Goal: Transaction & Acquisition: Purchase product/service

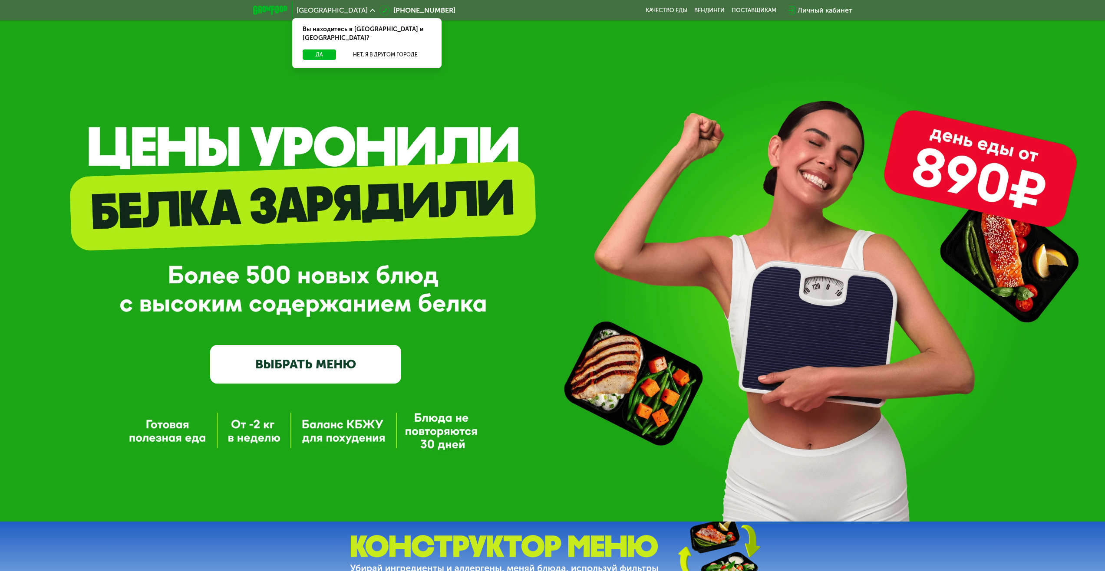
click at [360, 369] on link "ВЫБРАТЬ МЕНЮ" at bounding box center [305, 364] width 191 height 38
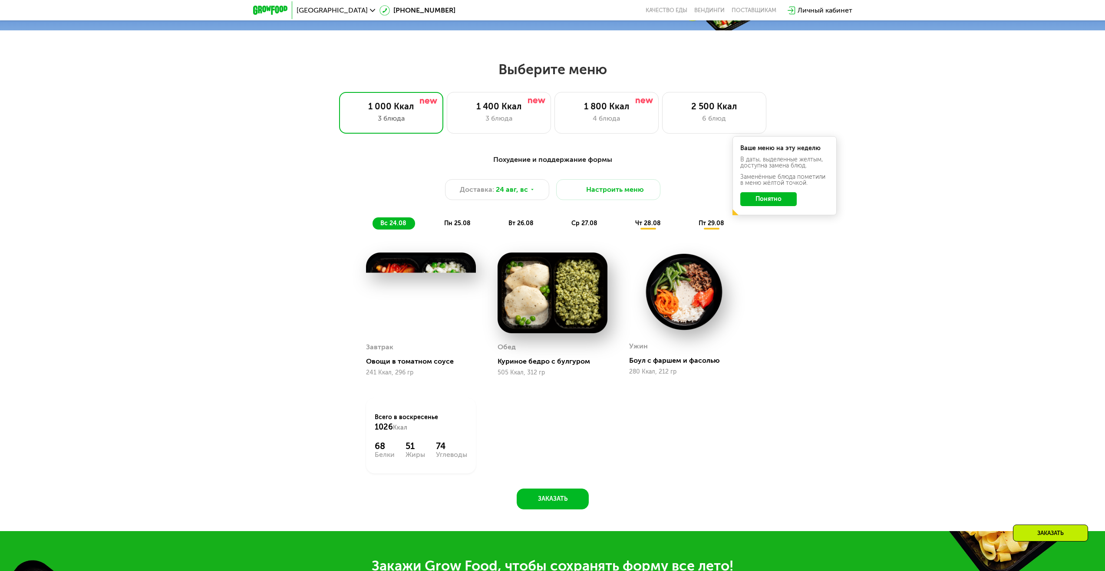
scroll to position [426, 0]
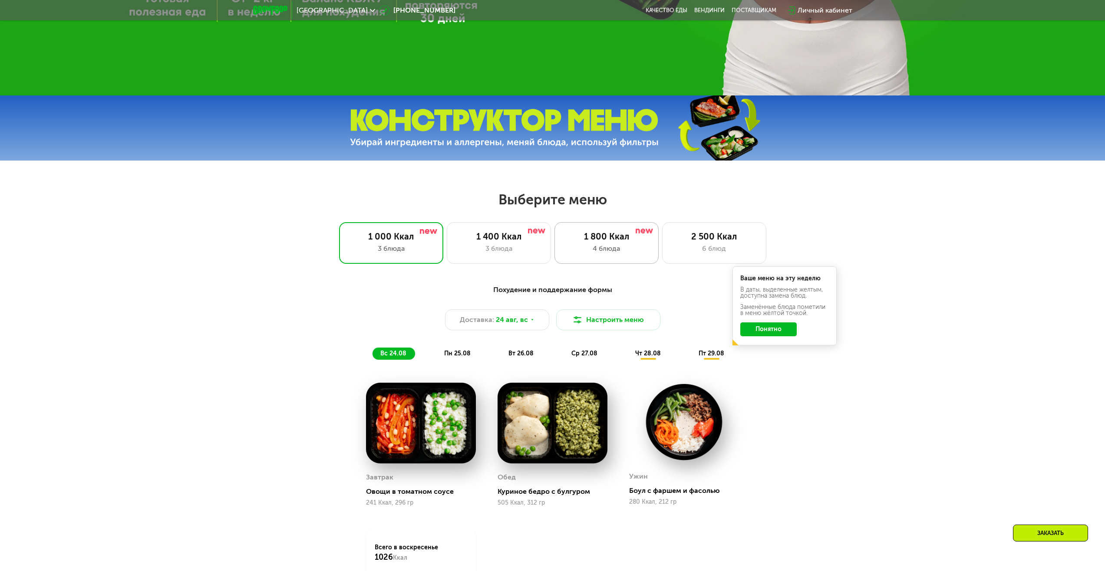
click at [662, 245] on div "1 800 Ккал 4 блюда" at bounding box center [714, 243] width 104 height 42
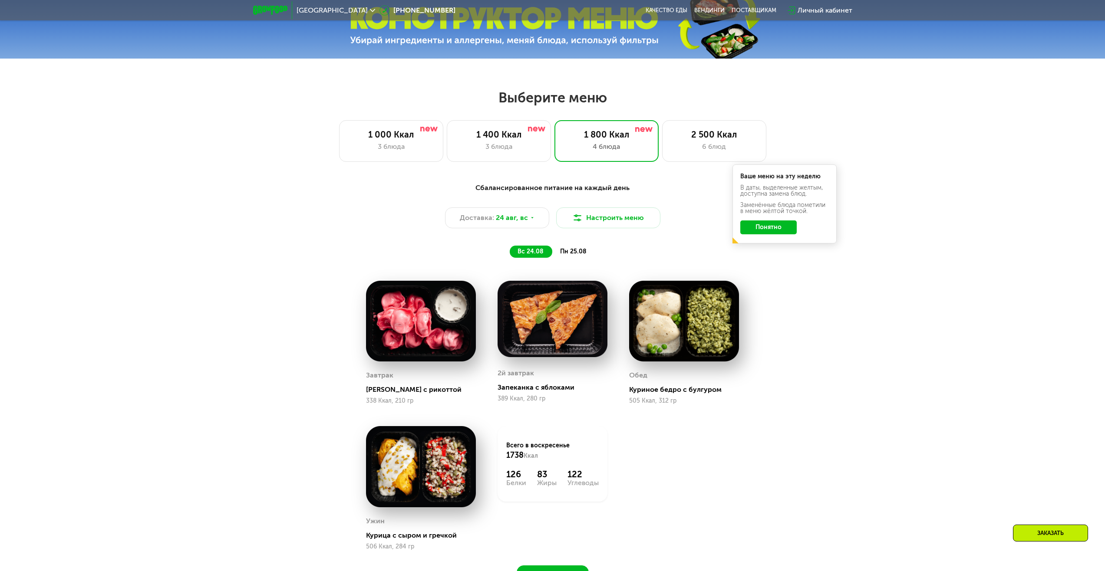
scroll to position [470, 0]
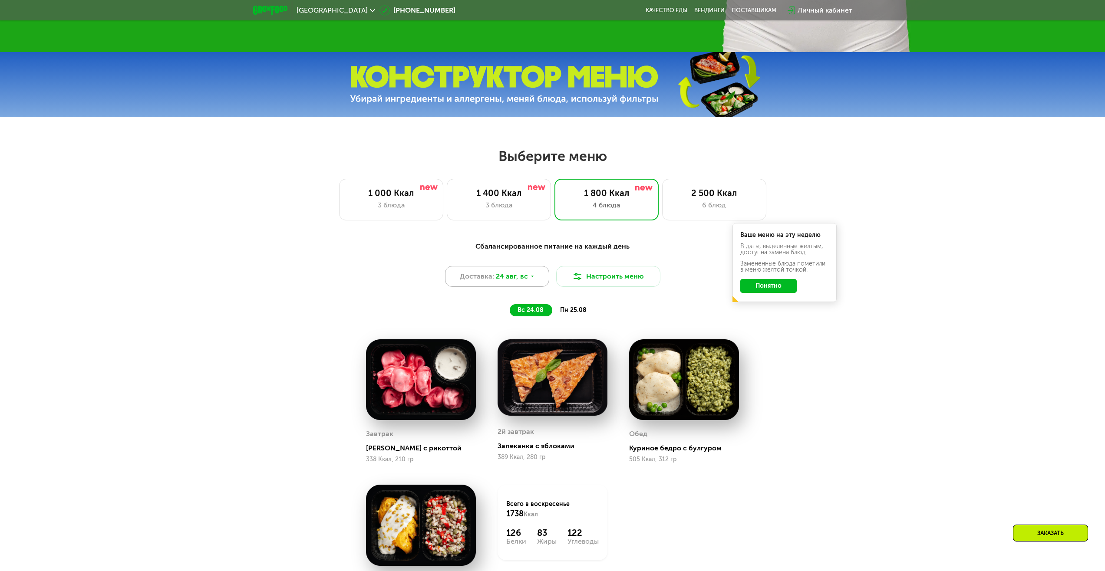
click at [505, 282] on span "24 авг, вс" at bounding box center [512, 276] width 32 height 10
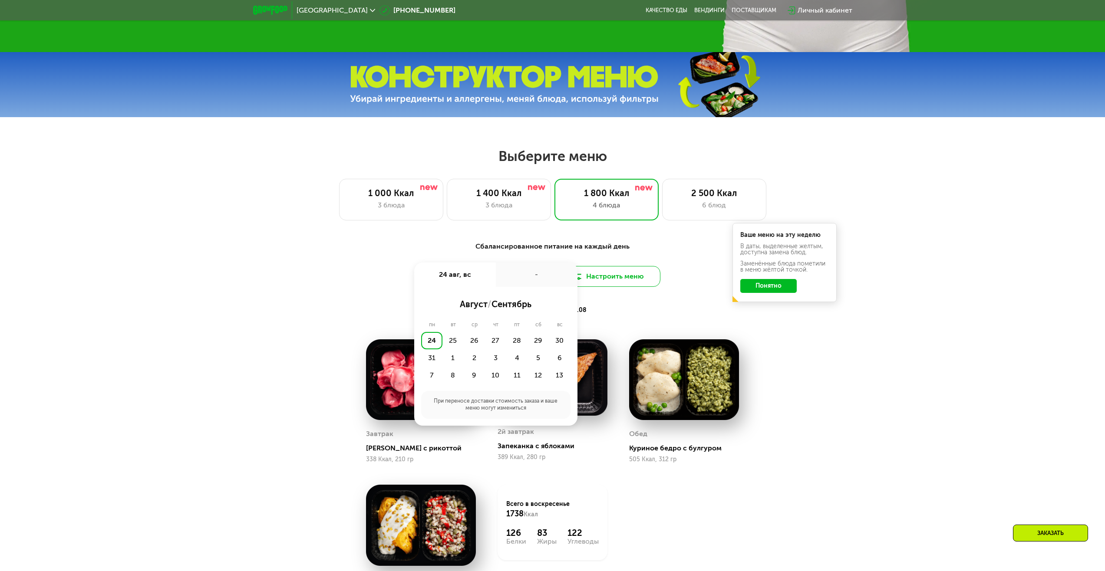
drag, startPoint x: 505, startPoint y: 283, endPoint x: 591, endPoint y: 276, distance: 86.2
click at [506, 283] on div "-" at bounding box center [537, 275] width 82 height 24
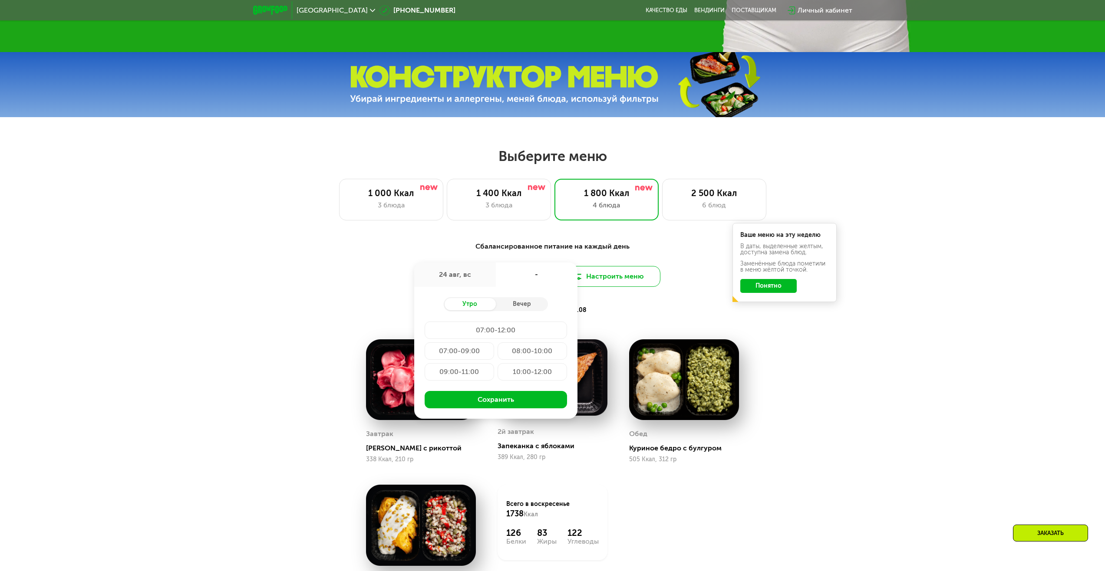
click at [610, 276] on button "Настроить меню" at bounding box center [608, 276] width 104 height 21
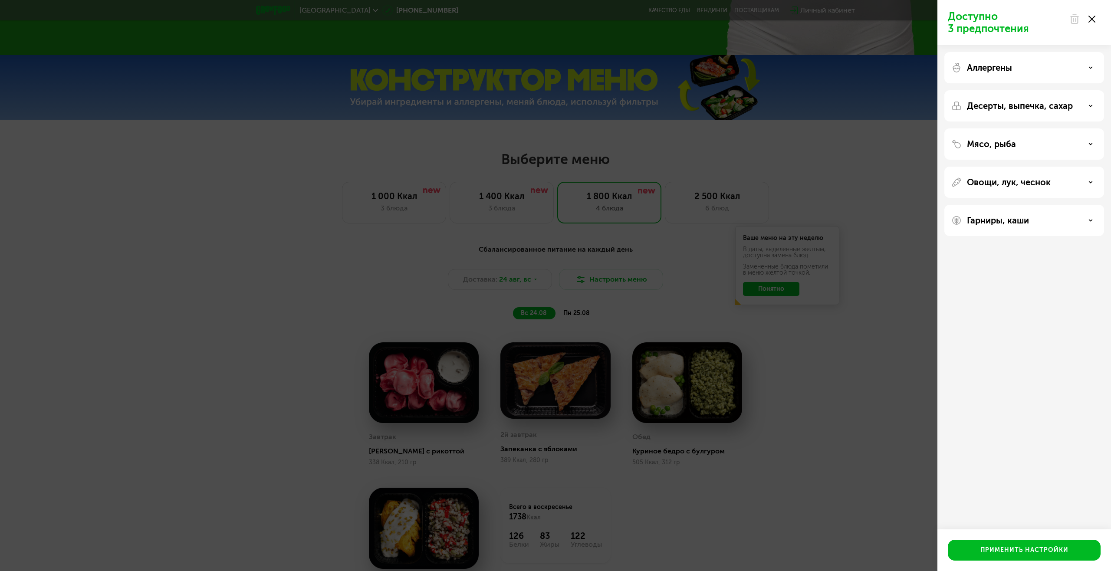
click at [532, 279] on div "Доступно 3 предпочтения Аллергены Десерты, выпечка, сахар Мясо, рыба Овощи, лук…" at bounding box center [555, 285] width 1111 height 571
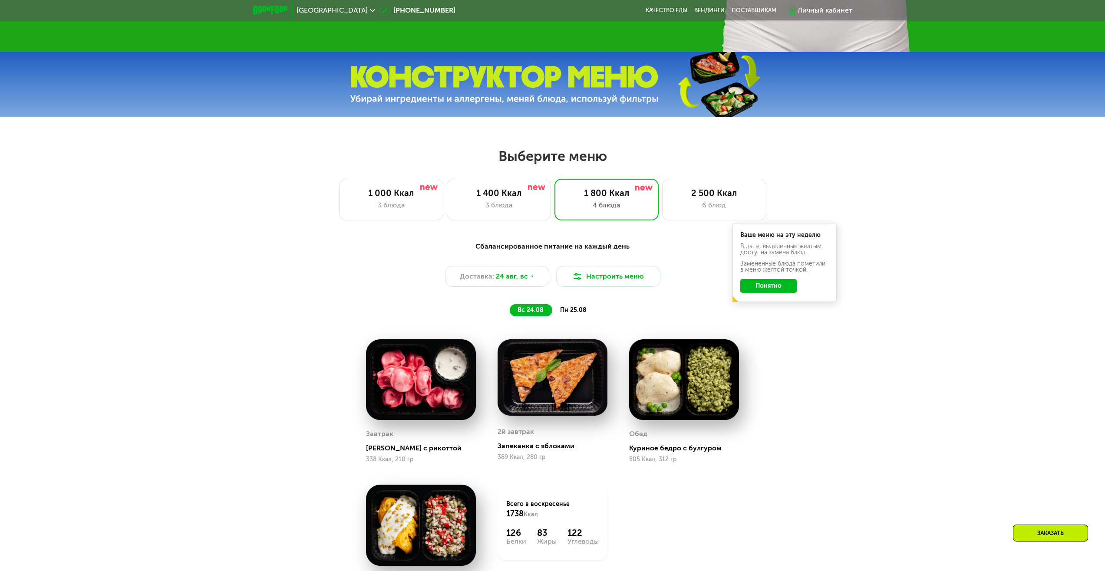
click at [493, 285] on div "Доставка: [DATE]" at bounding box center [497, 276] width 104 height 21
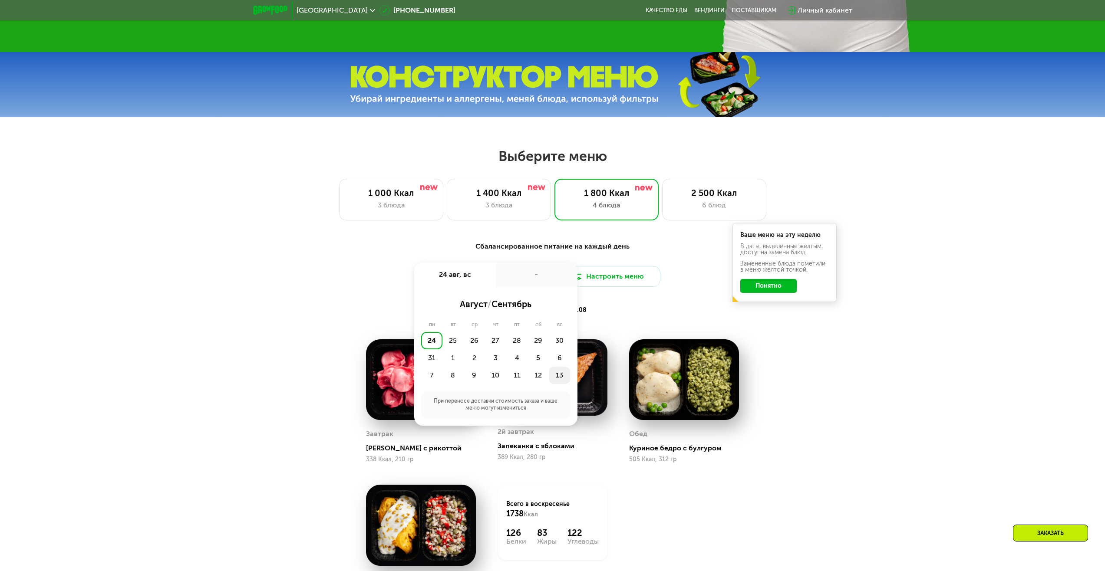
click at [564, 382] on div "13" at bounding box center [559, 375] width 21 height 17
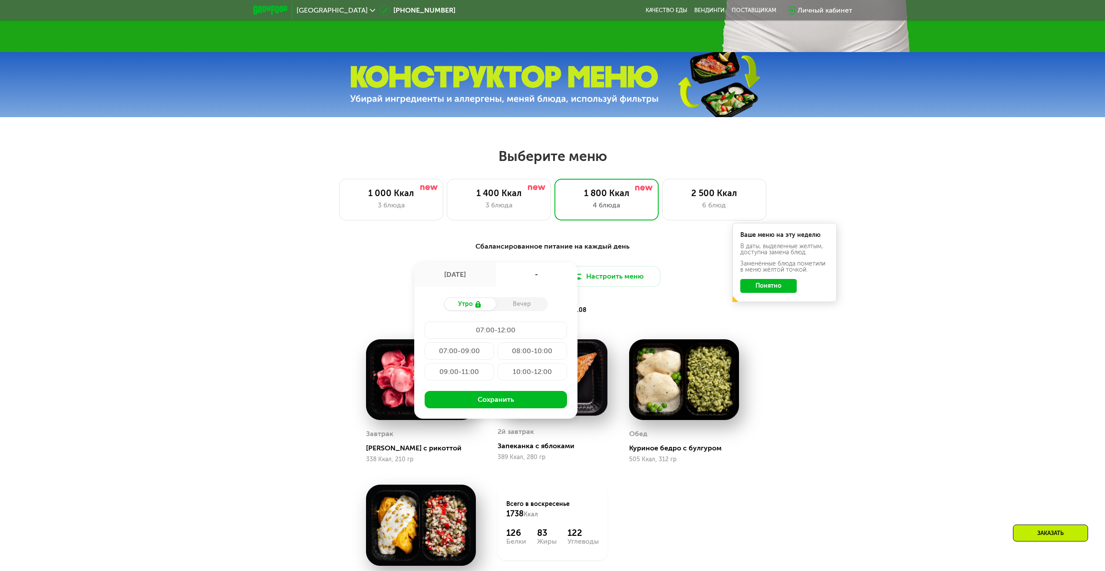
click at [355, 307] on div "Сбалансированное питание на каждый день Доставка: [DATE] сен, сб - Утро Вечер 0…" at bounding box center [553, 278] width 514 height 75
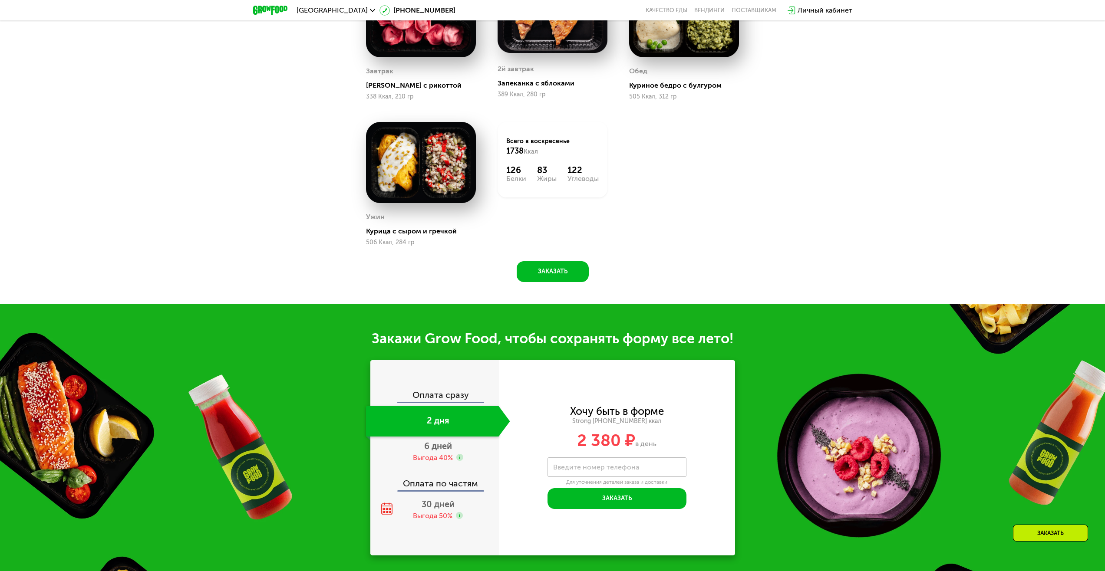
scroll to position [947, 0]
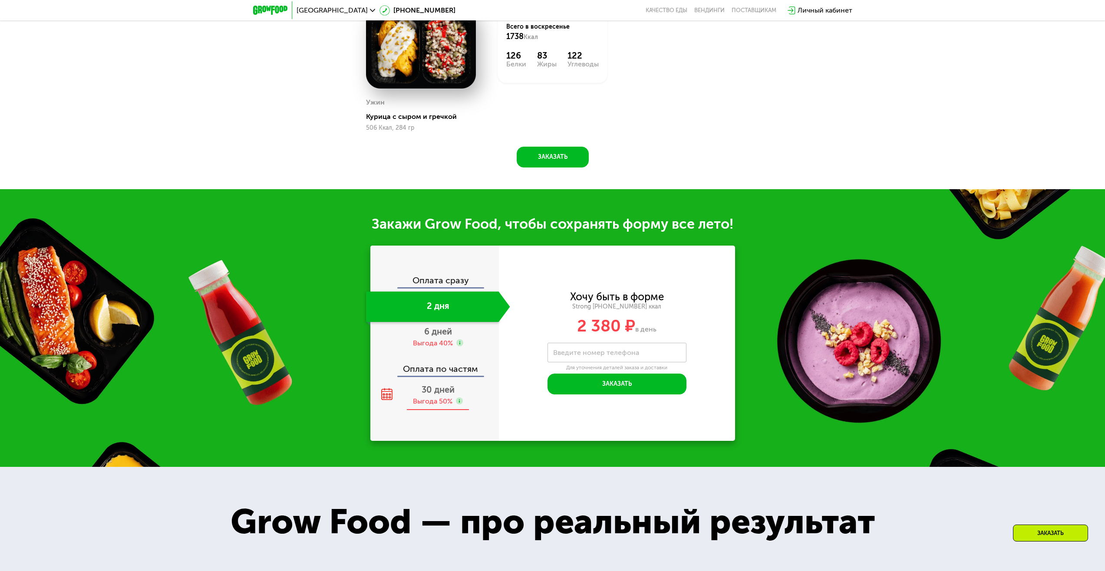
click at [442, 390] on span "30 дней" at bounding box center [437, 390] width 33 height 10
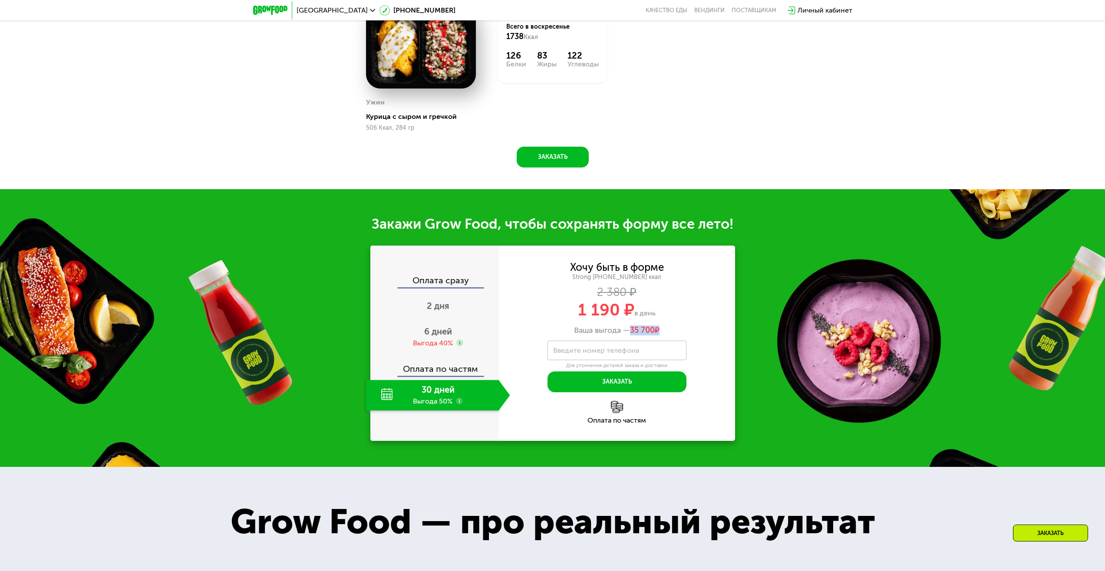
drag, startPoint x: 654, startPoint y: 332, endPoint x: 631, endPoint y: 333, distance: 23.5
click at [631, 333] on span "35 700 ₽" at bounding box center [645, 331] width 30 height 10
click at [631, 333] on span "35 700" at bounding box center [642, 331] width 25 height 10
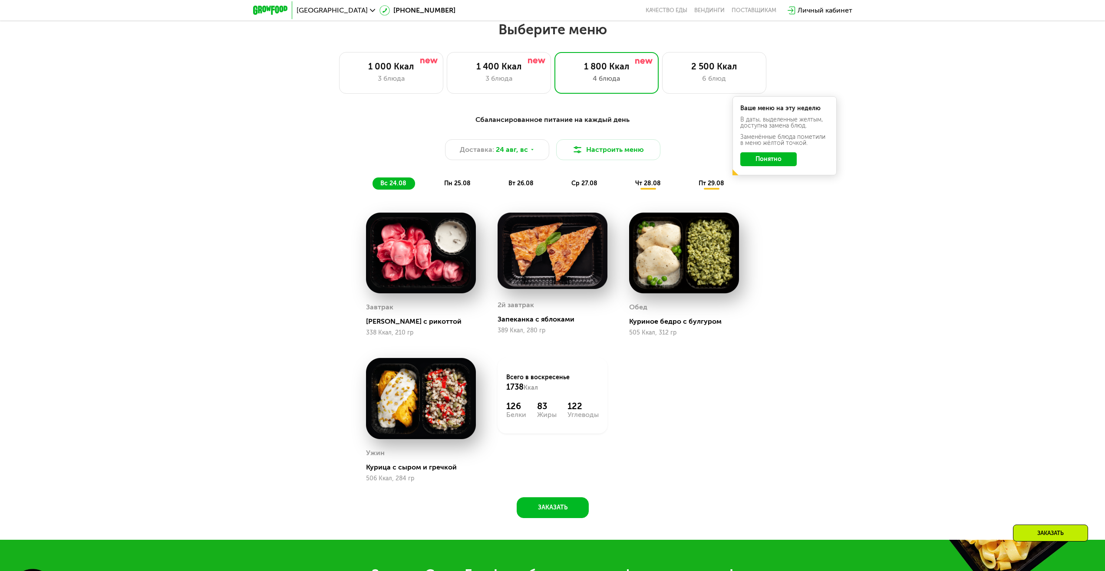
scroll to position [600, 0]
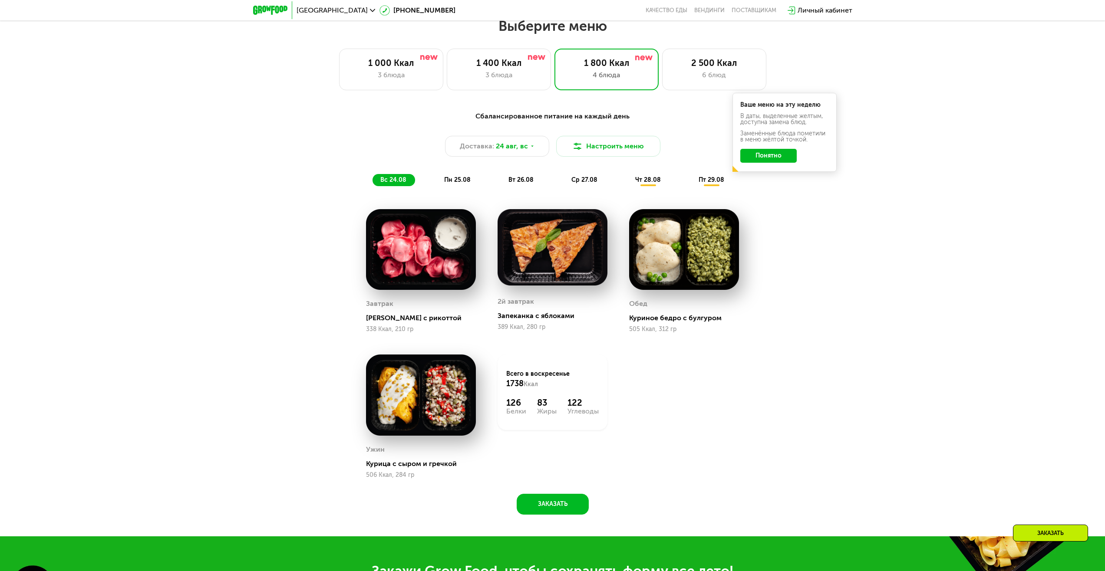
click at [781, 157] on button "Понятно" at bounding box center [768, 156] width 56 height 14
click at [609, 154] on button "Настроить меню" at bounding box center [608, 146] width 104 height 21
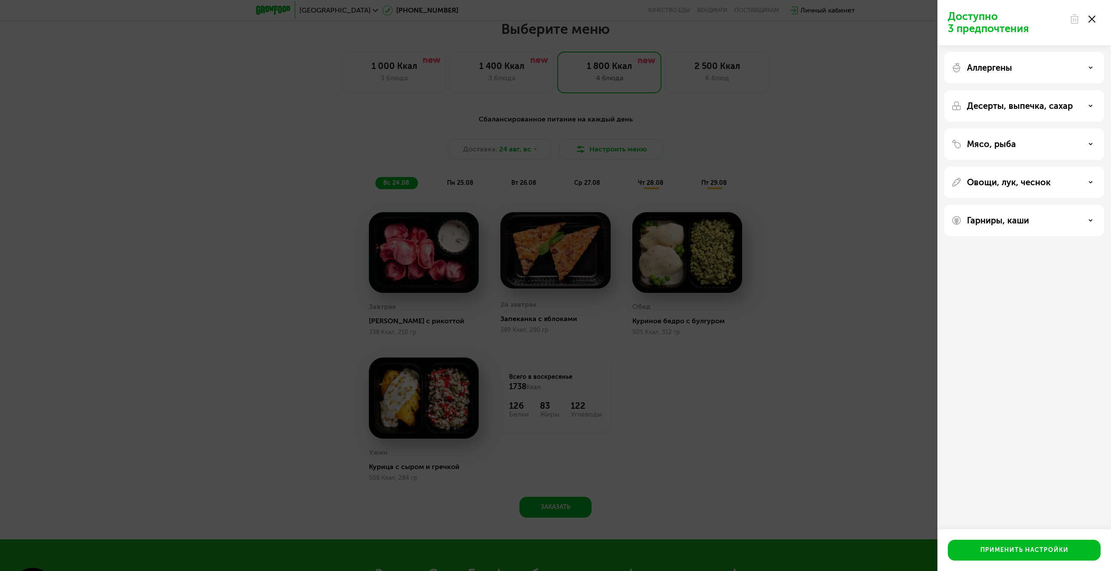
click at [1099, 205] on div "Овощи, лук, чеснок" at bounding box center [1025, 220] width 160 height 31
click at [1086, 184] on div "Овощи, лук, чеснок" at bounding box center [1024, 182] width 146 height 10
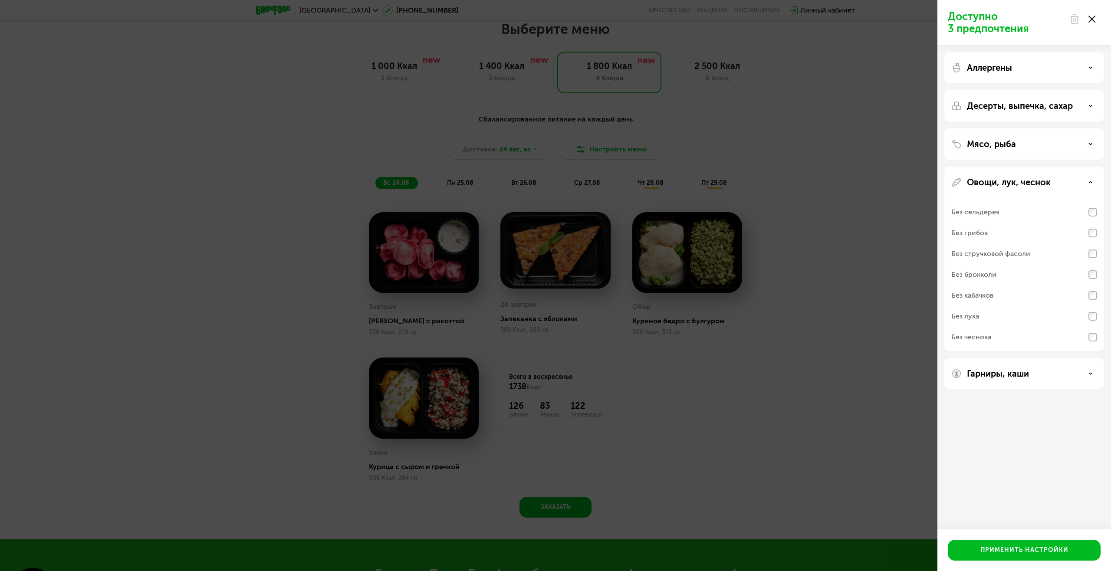
click at [998, 184] on p "Овощи, лук, чеснок" at bounding box center [1009, 182] width 84 height 10
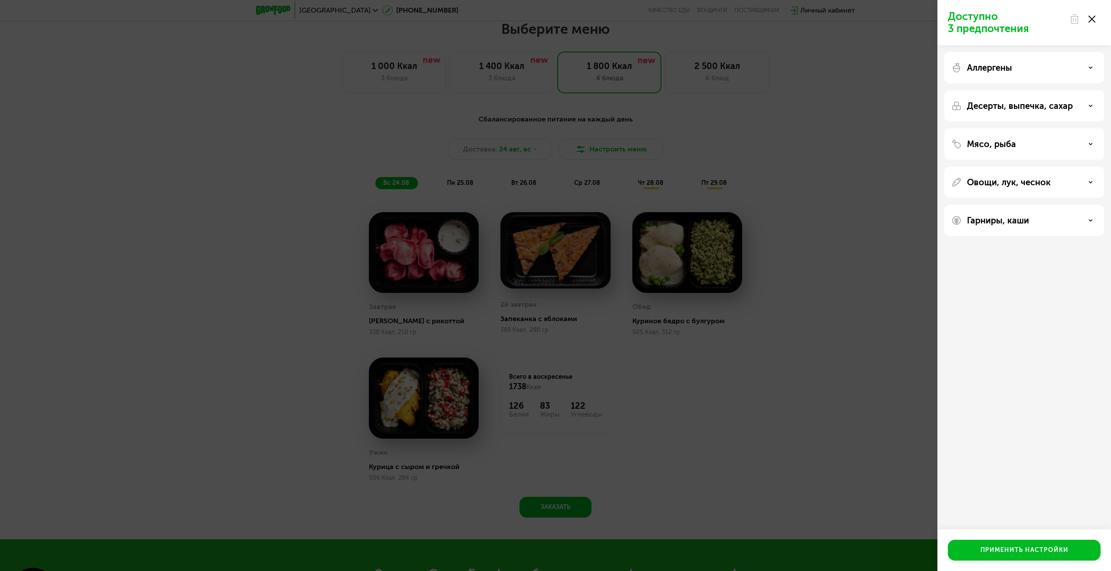
click at [810, 489] on div "Доступно 3 предпочтения Аллергены Десерты, выпечка, сахар Мясо, рыба Овощи, лук…" at bounding box center [555, 285] width 1111 height 571
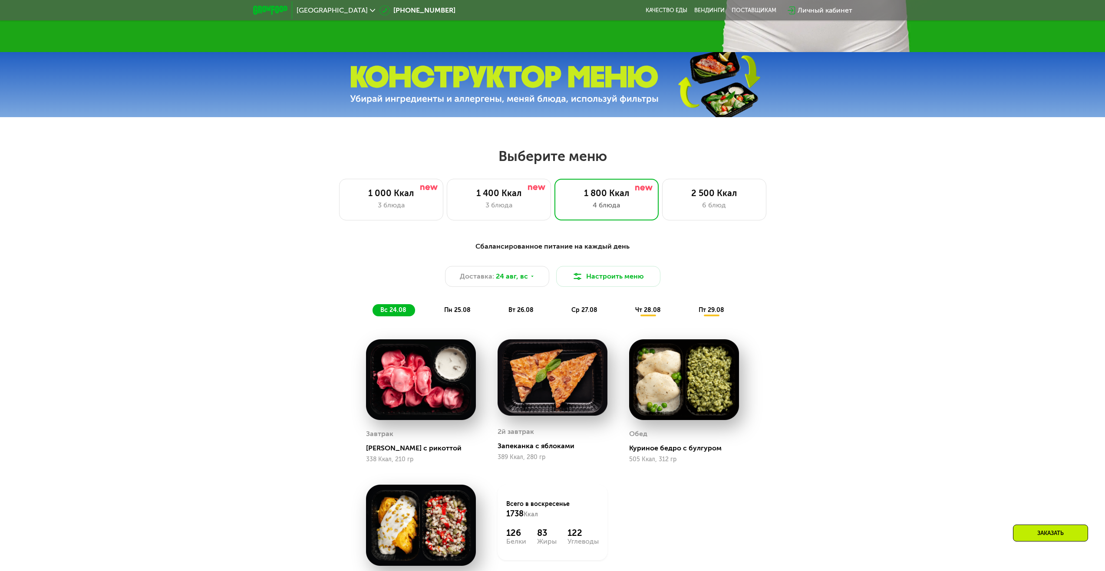
scroll to position [296, 0]
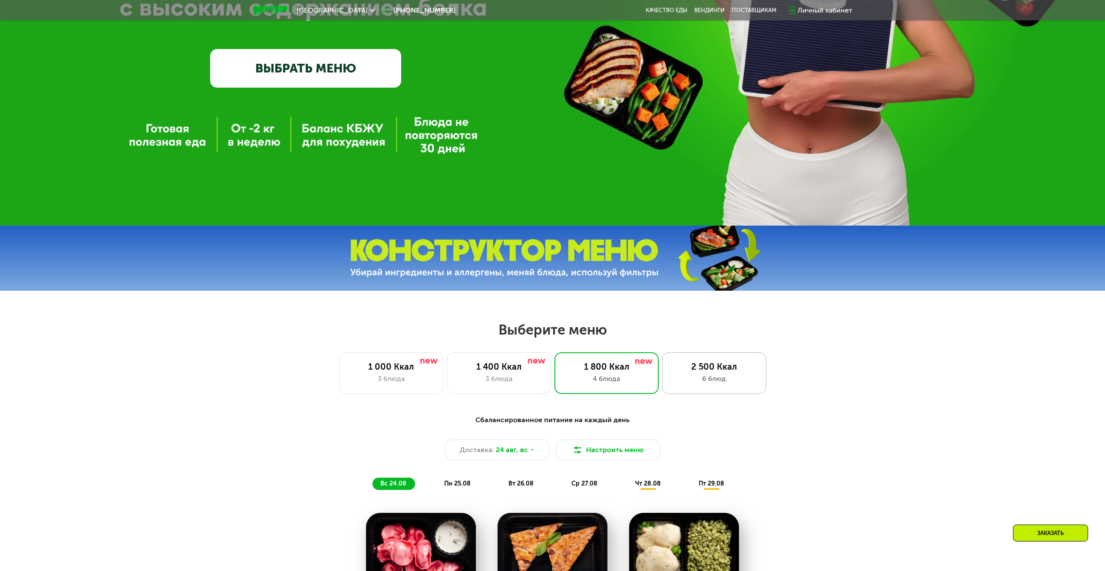
click at [717, 378] on div "6 блюд" at bounding box center [714, 379] width 86 height 10
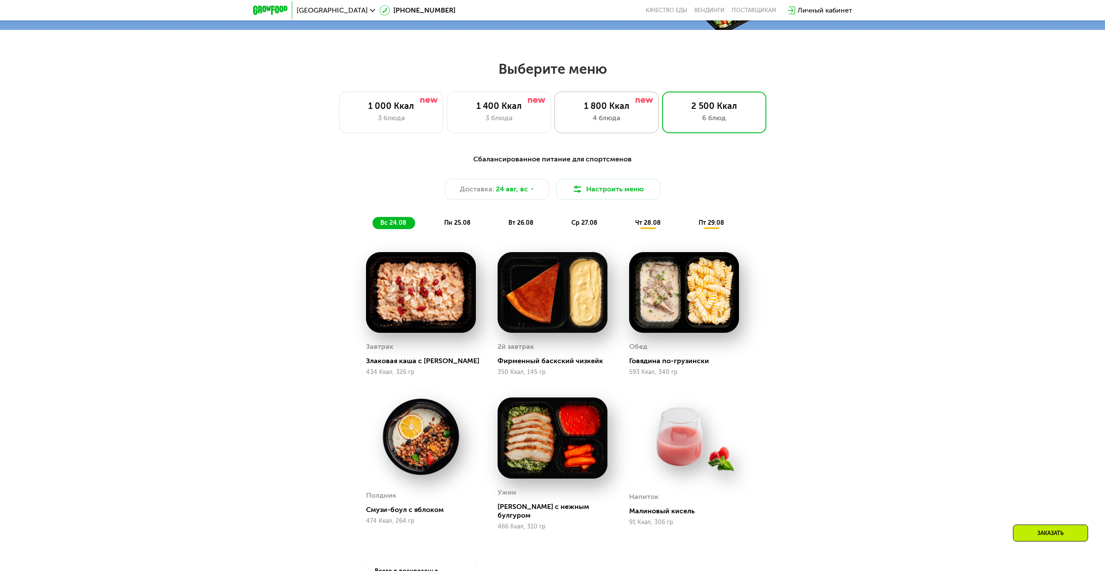
scroll to position [556, 0]
click at [612, 122] on div "4 блюда" at bounding box center [606, 118] width 86 height 10
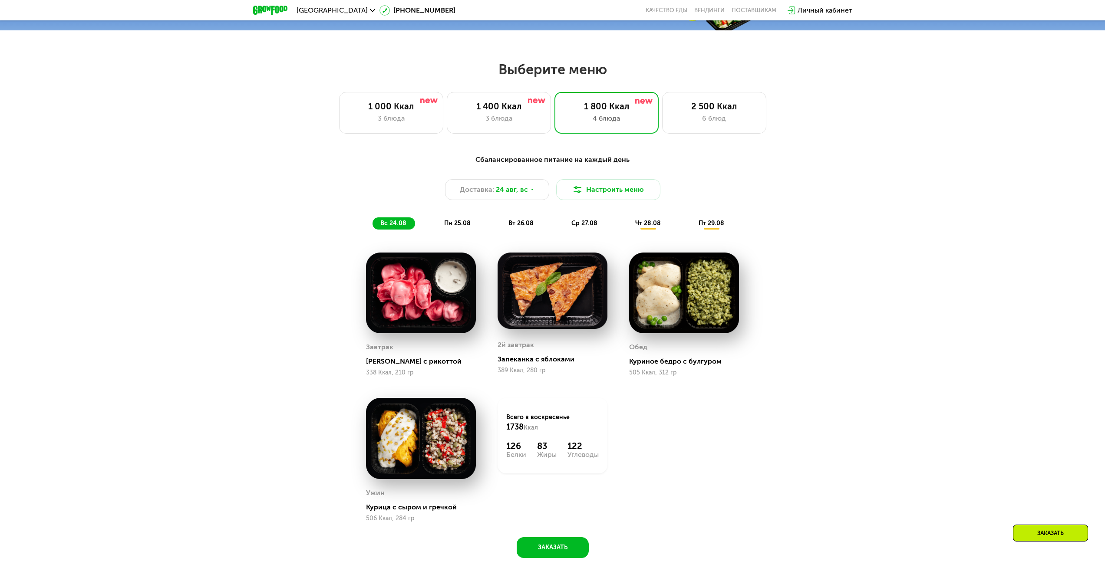
click at [780, 112] on div "1 000 Ккал 3 блюда 1 400 Ккал 3 блюда 1 800 Ккал 4 блюда 2 500 Ккал 6 блюд" at bounding box center [552, 113] width 1049 height 42
click at [693, 111] on div "2 500 Ккал" at bounding box center [714, 106] width 86 height 10
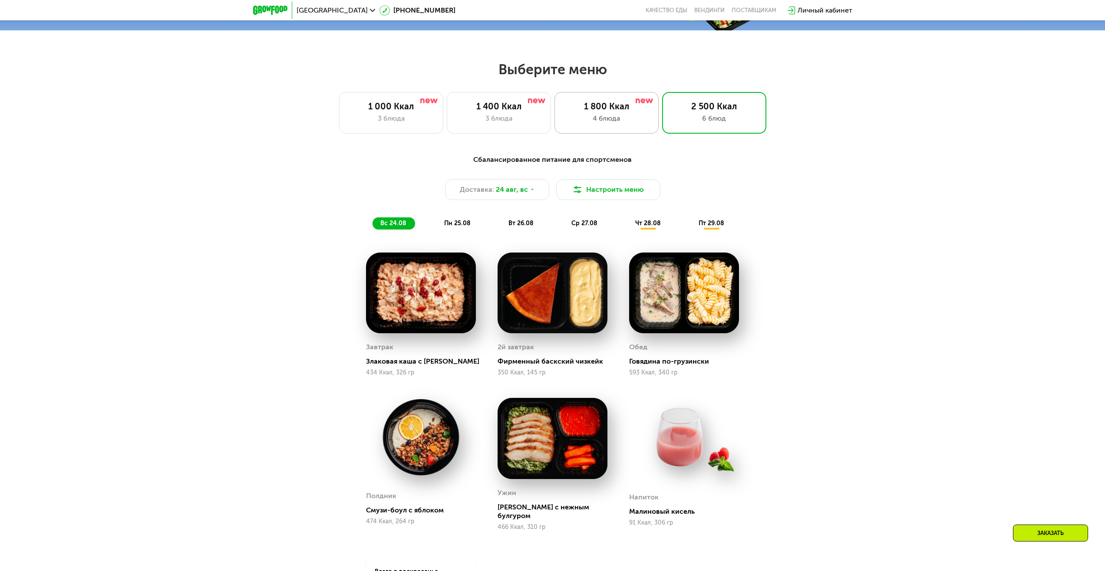
click at [642, 112] on div "1 800 Ккал" at bounding box center [606, 106] width 86 height 10
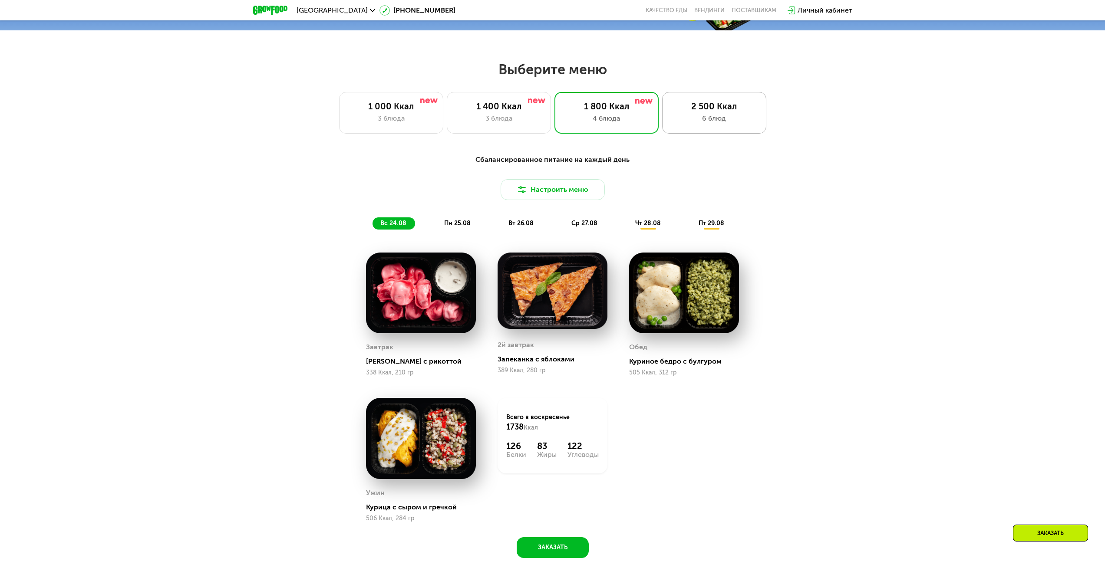
click at [722, 121] on div "6 блюд" at bounding box center [714, 118] width 86 height 10
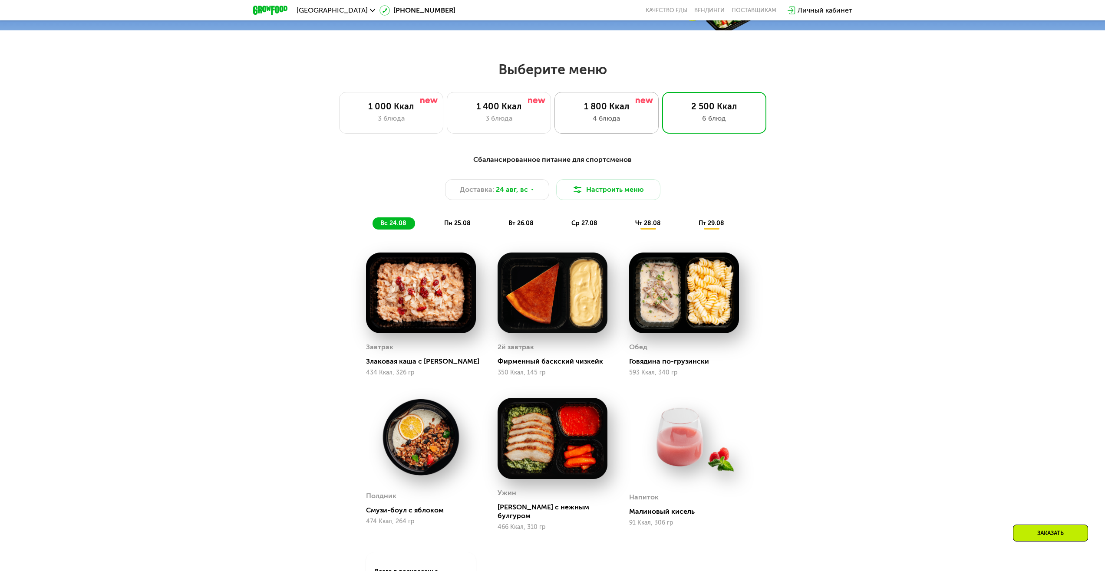
click at [639, 117] on div "4 блюда" at bounding box center [606, 118] width 86 height 10
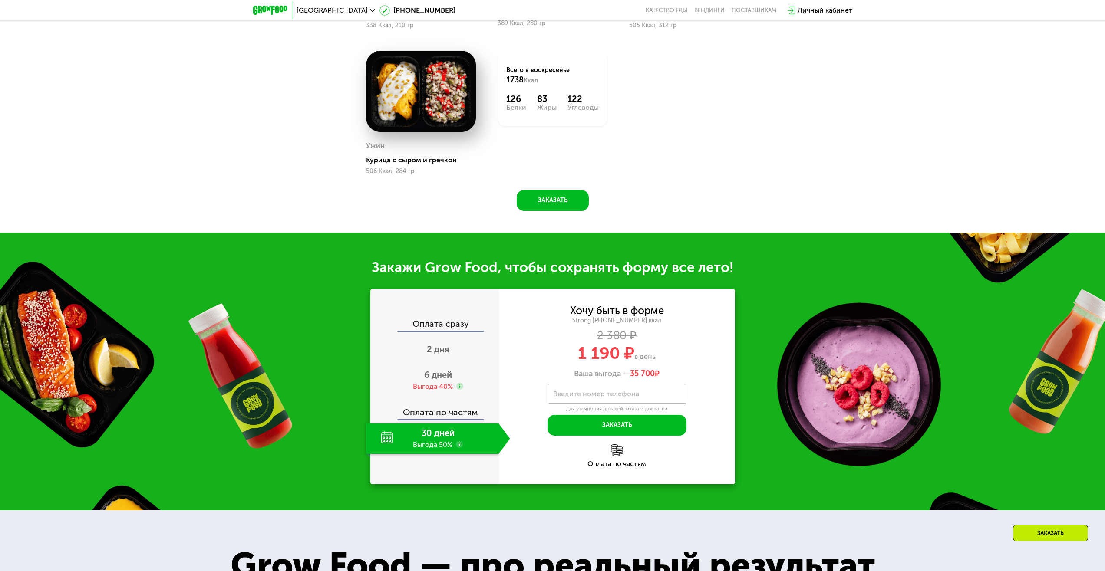
scroll to position [991, 0]
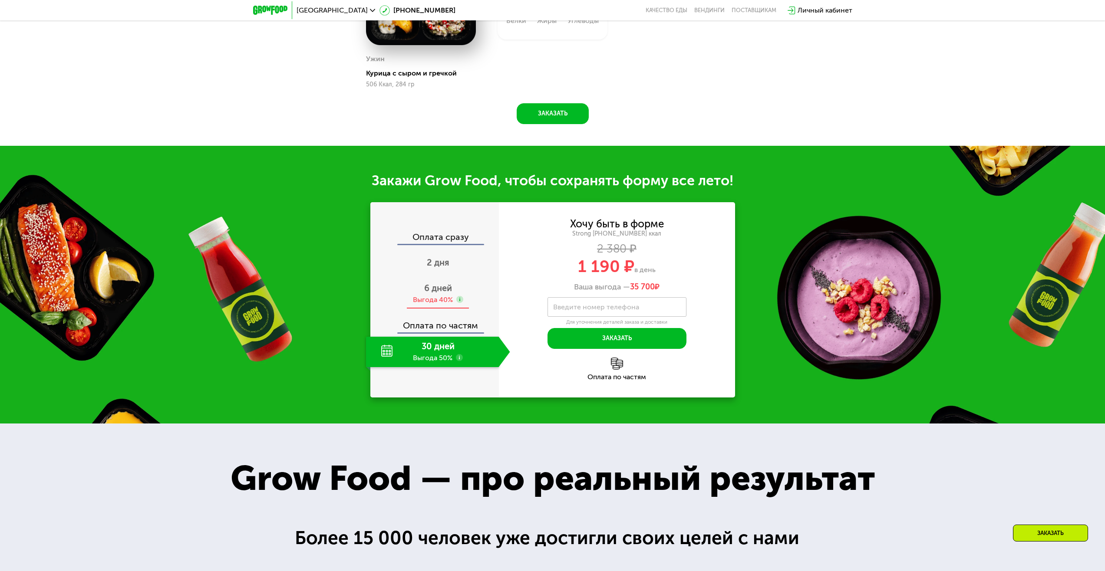
click at [440, 292] on span "6 дней" at bounding box center [438, 288] width 28 height 10
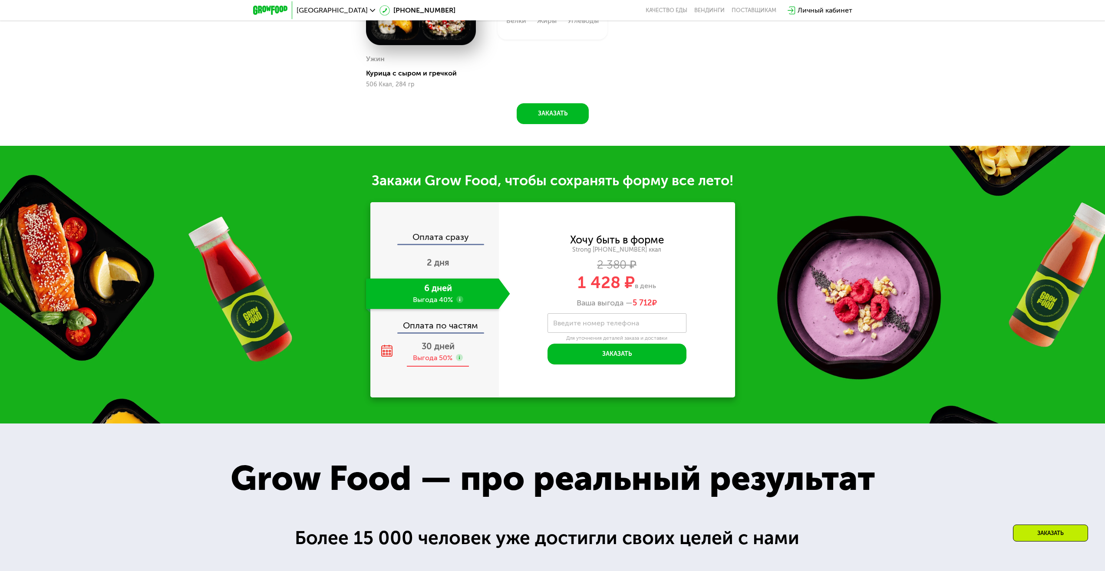
click at [426, 359] on div "Выгода 50%" at bounding box center [432, 358] width 39 height 10
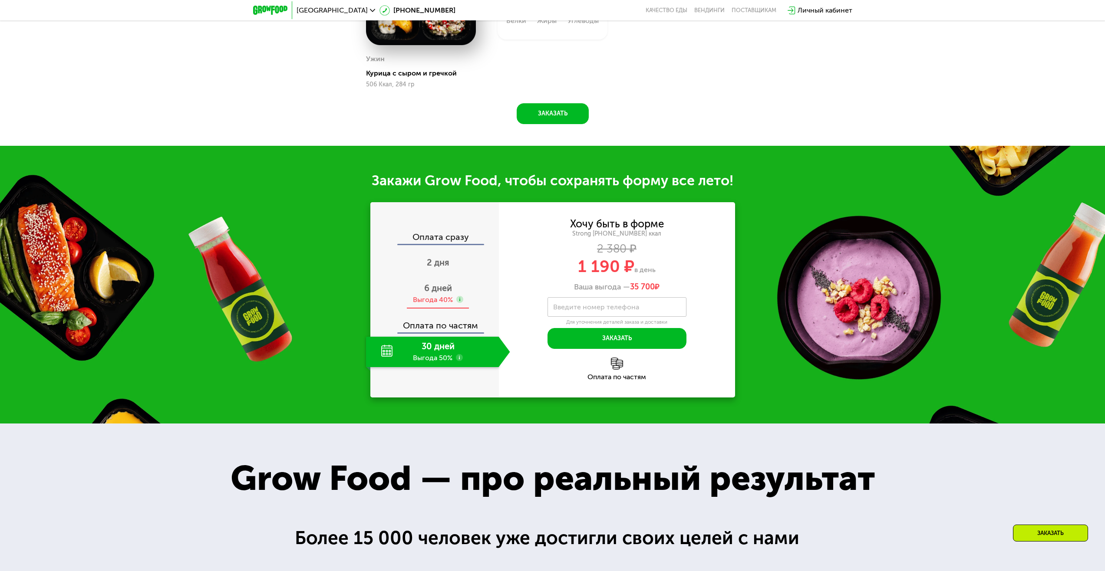
click at [450, 303] on div "Выгода 40%" at bounding box center [433, 300] width 40 height 10
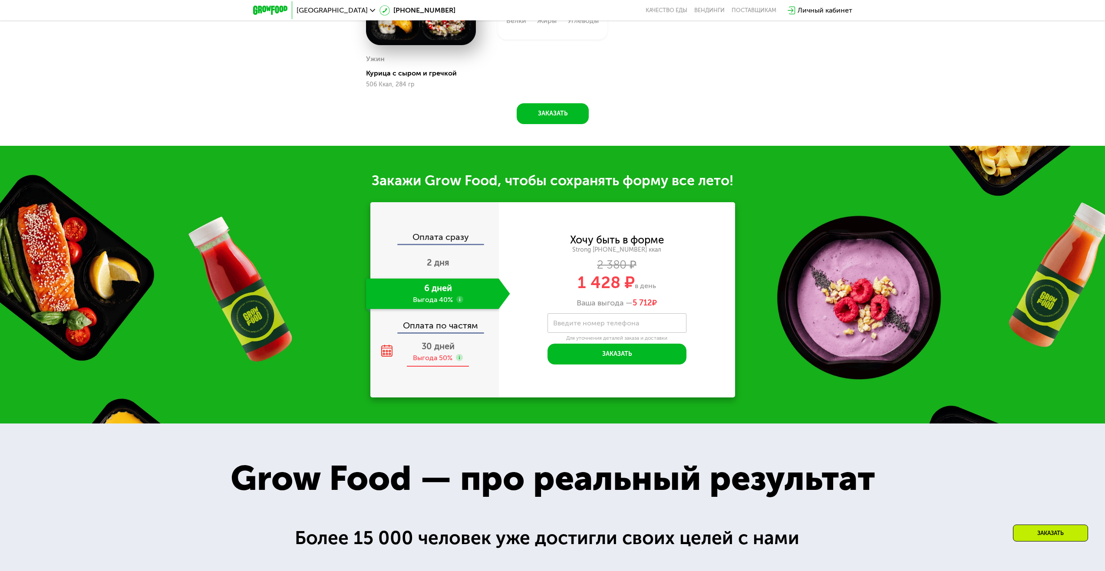
click at [456, 367] on div "30 дней Выгода 50%" at bounding box center [438, 352] width 144 height 30
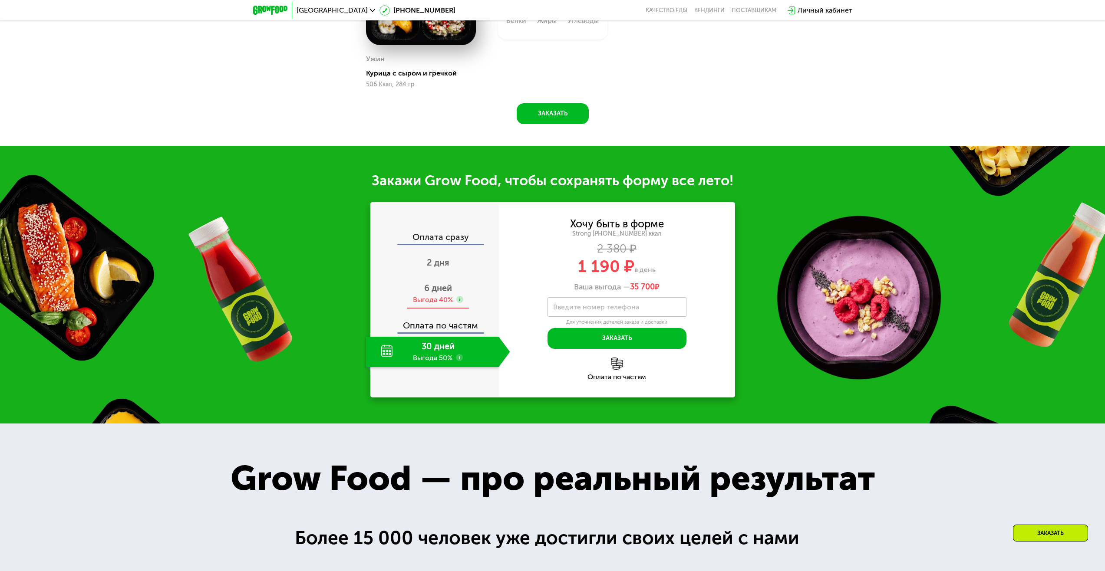
click at [432, 292] on span "6 дней" at bounding box center [438, 288] width 28 height 10
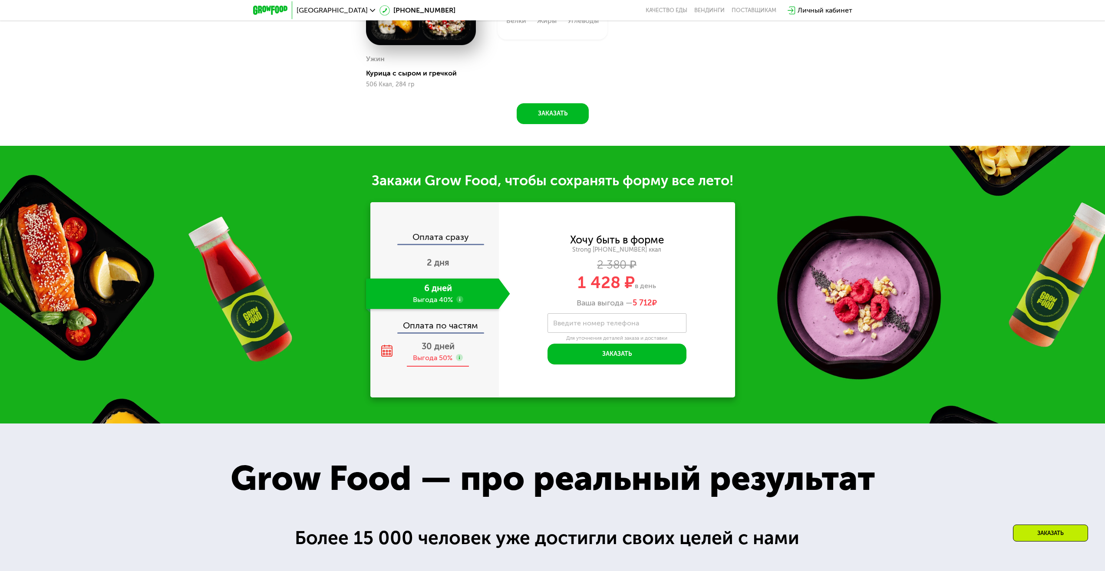
click at [451, 351] on span "30 дней" at bounding box center [437, 346] width 33 height 10
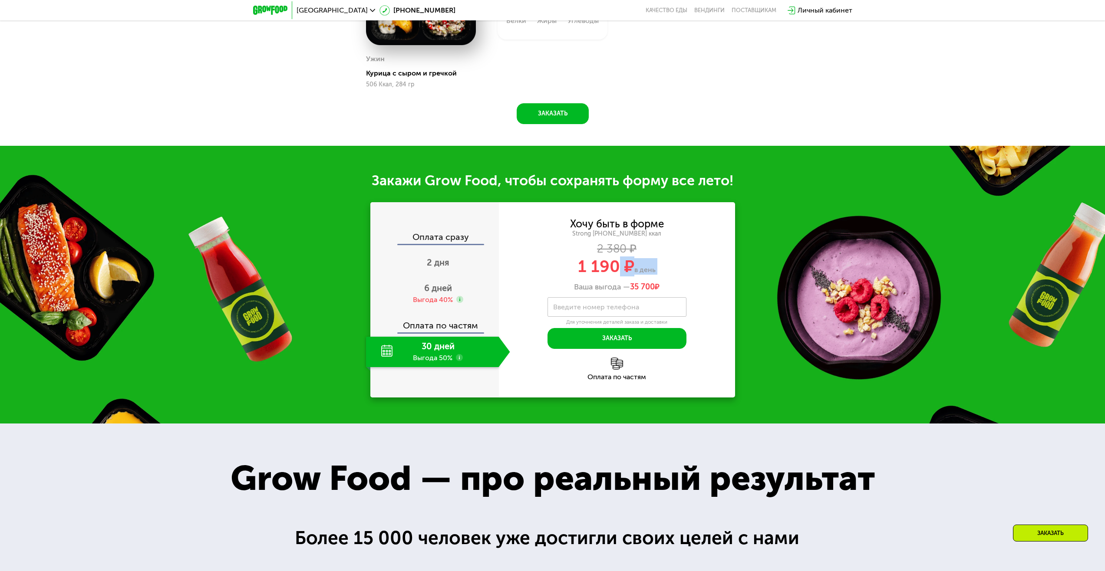
drag, startPoint x: 618, startPoint y: 272, endPoint x: 559, endPoint y: 280, distance: 60.0
click at [559, 280] on div "Хочу быть в форме Strong [PHONE_NUMBER] ккал 2 380 ₽ 1 190 ₽ в день Ваша выгода…" at bounding box center [617, 255] width 236 height 73
click at [459, 266] on div "2 дня" at bounding box center [438, 263] width 144 height 30
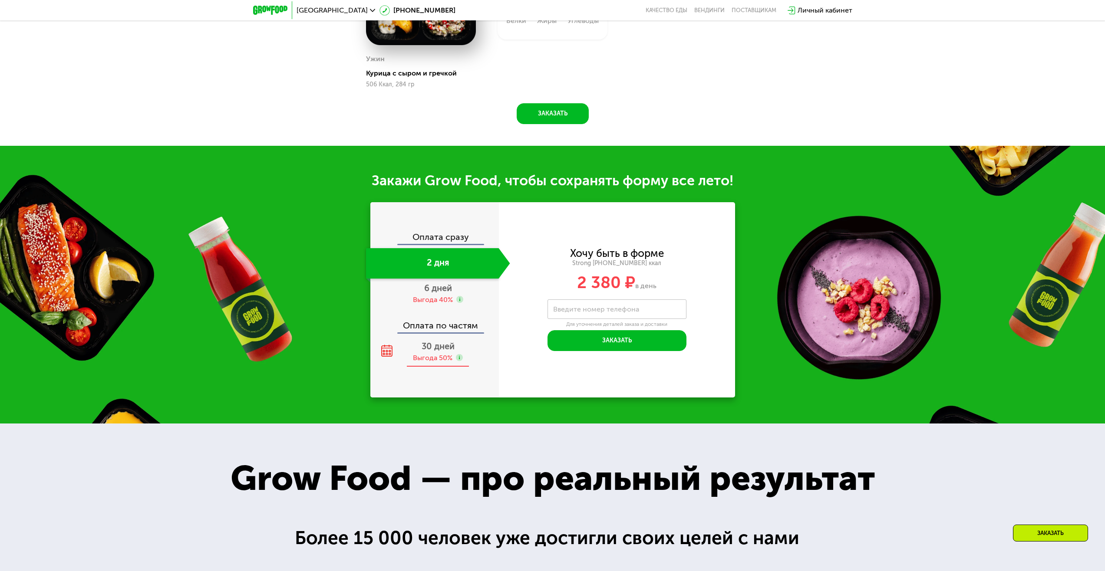
click at [419, 358] on div "Выгода 50%" at bounding box center [432, 358] width 39 height 10
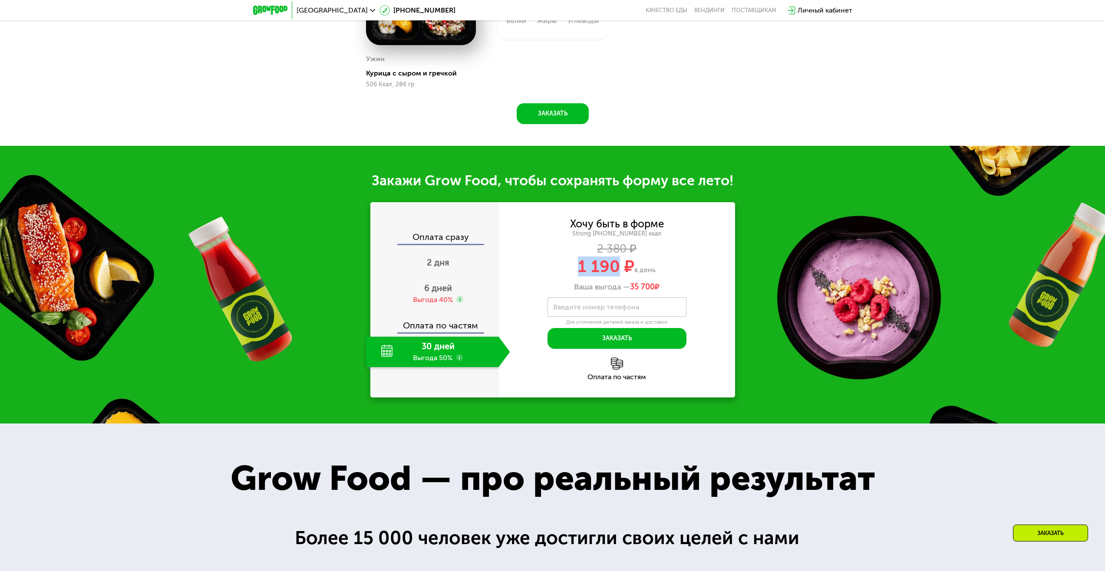
drag, startPoint x: 581, startPoint y: 267, endPoint x: 619, endPoint y: 273, distance: 39.2
click at [619, 273] on div "1 190 ₽ в день" at bounding box center [617, 266] width 236 height 16
click at [619, 273] on span "1 190 ₽" at bounding box center [606, 267] width 56 height 20
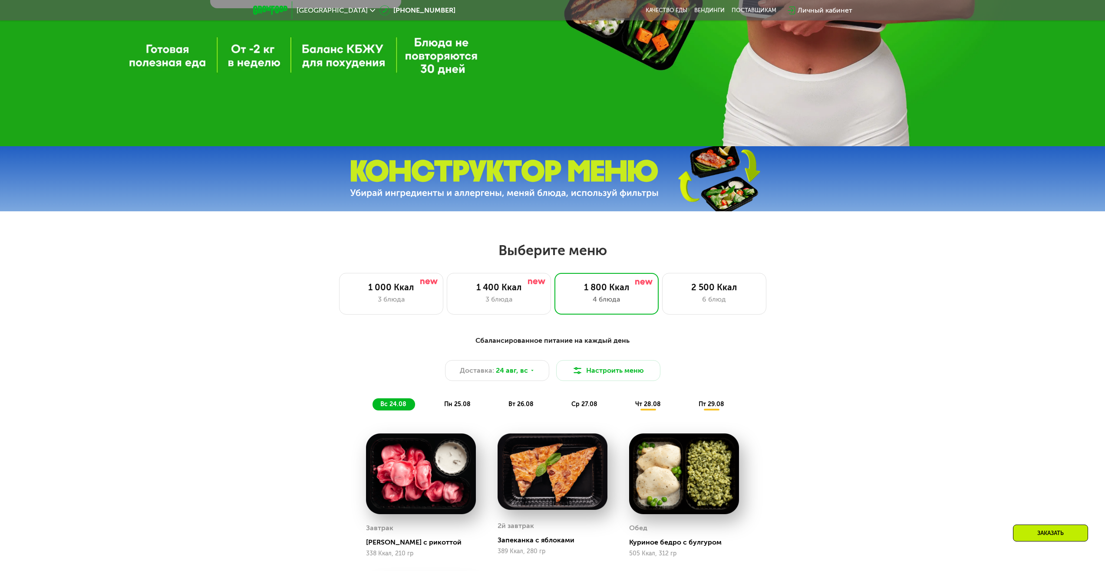
scroll to position [477, 0]
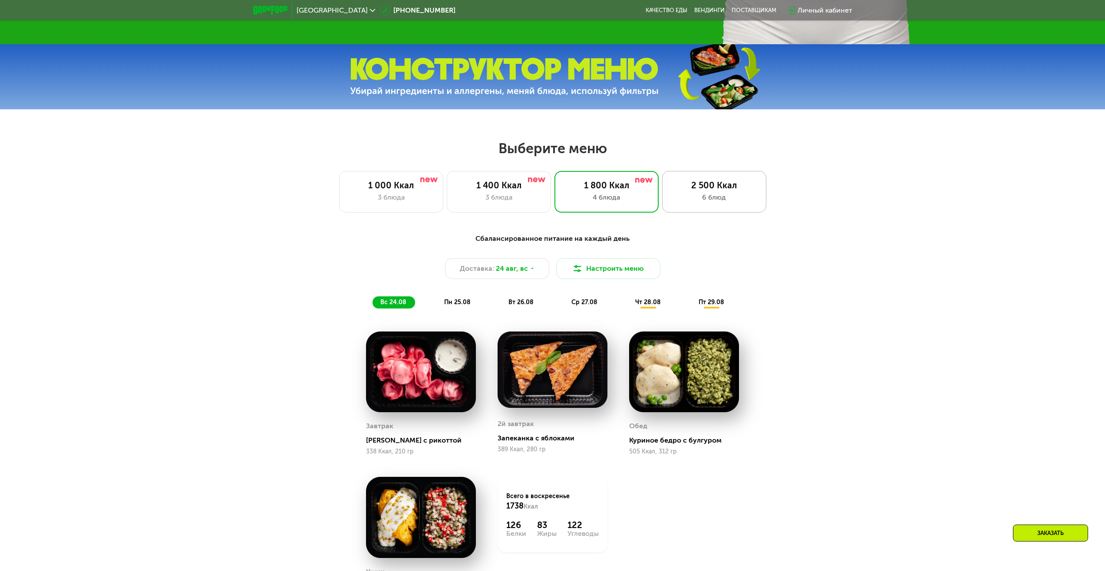
click at [693, 189] on div "2 500 Ккал" at bounding box center [714, 185] width 86 height 10
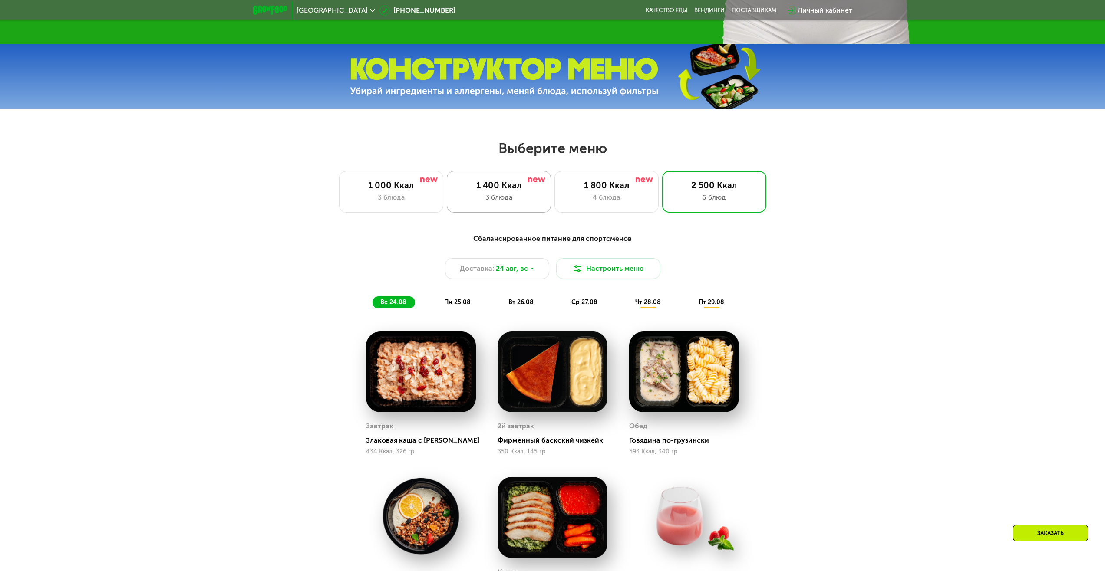
click at [540, 199] on div "3 блюда" at bounding box center [499, 197] width 86 height 10
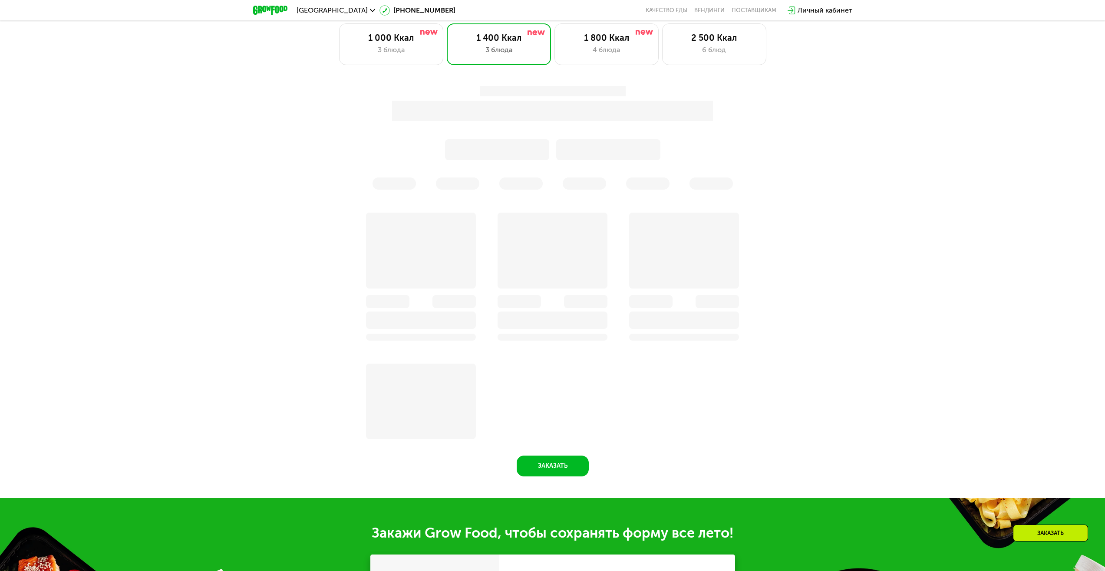
scroll to position [564, 0]
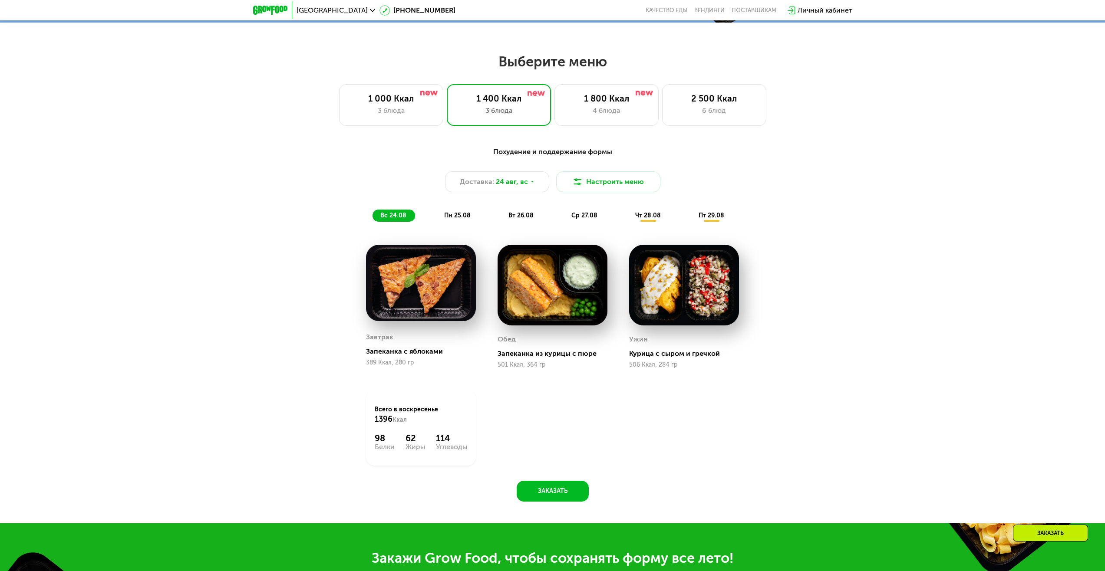
click at [628, 84] on div "Выберите меню 1 000 Ккал 3 блюда 1 400 Ккал 3 блюда 1 800 Ккал 4 блюда 2 500 Кк…" at bounding box center [552, 89] width 1105 height 73
click at [617, 108] on div "4 блюда" at bounding box center [606, 110] width 86 height 10
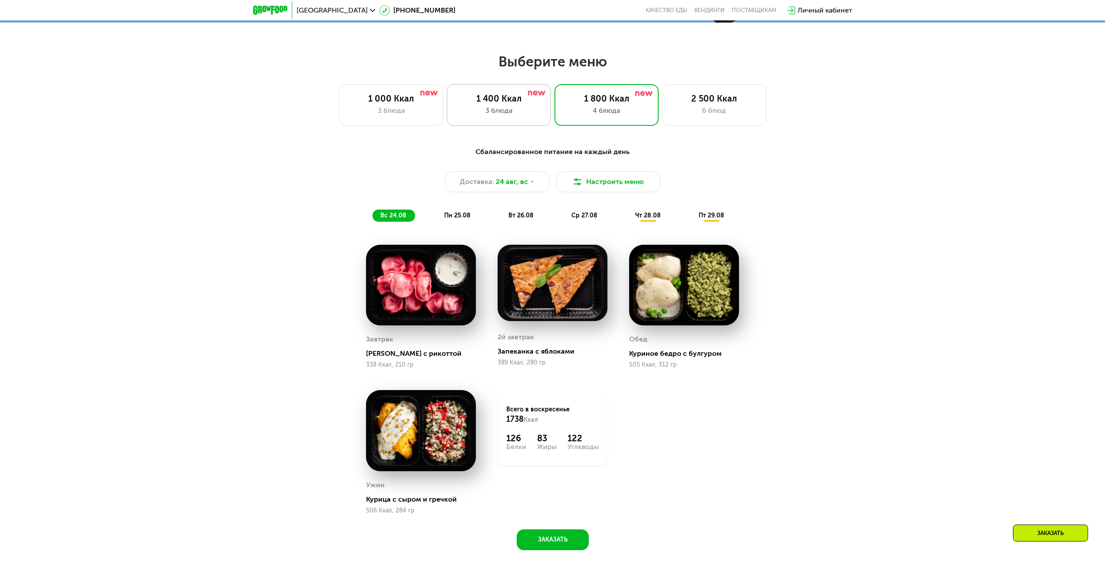
click at [526, 111] on div "3 блюда" at bounding box center [499, 110] width 86 height 10
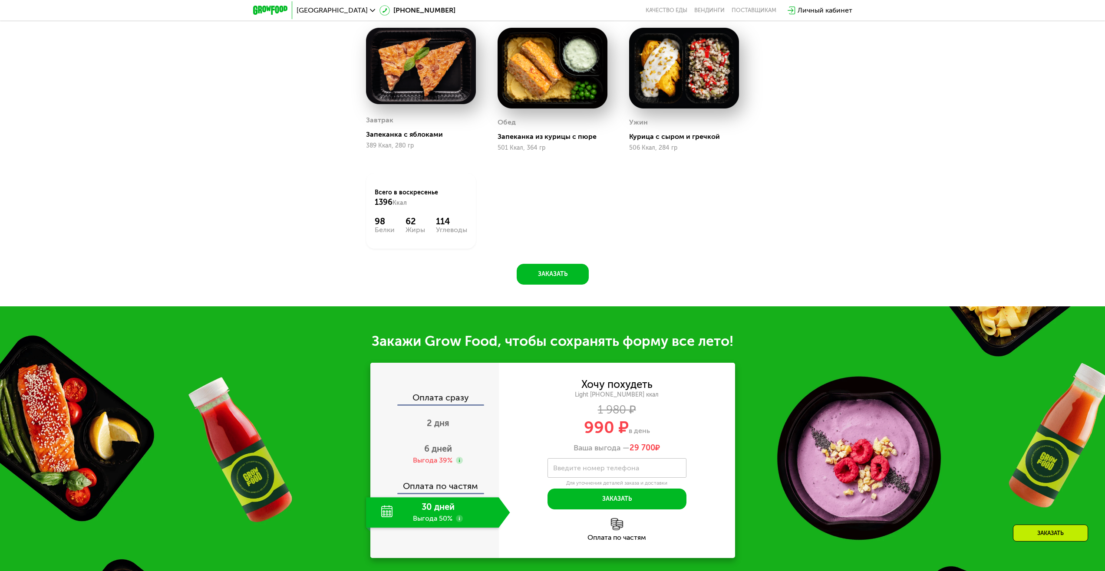
scroll to position [521, 0]
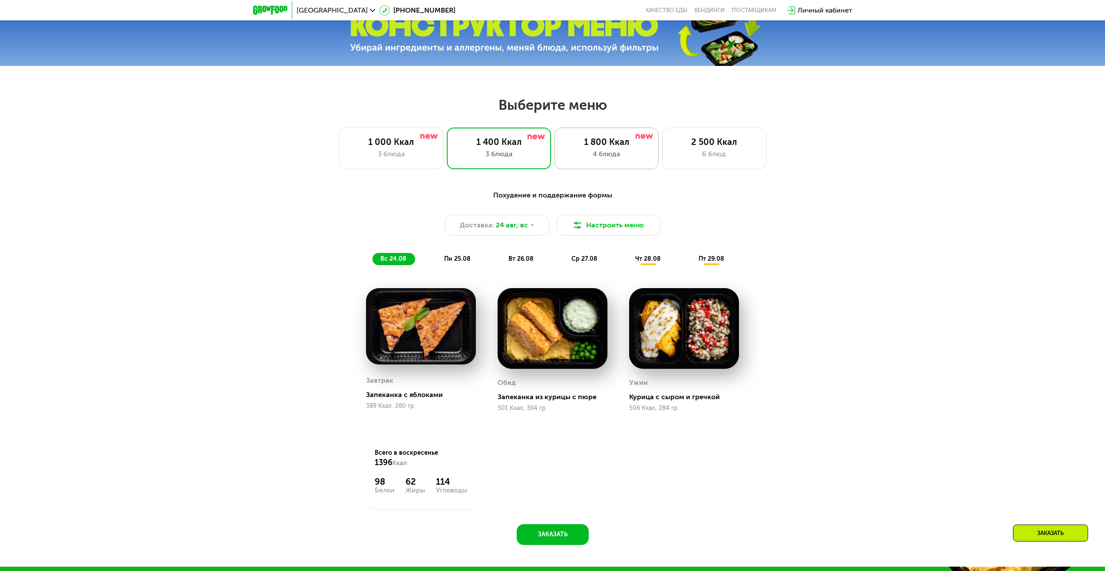
click at [612, 145] on div "1 800 Ккал" at bounding box center [606, 142] width 86 height 10
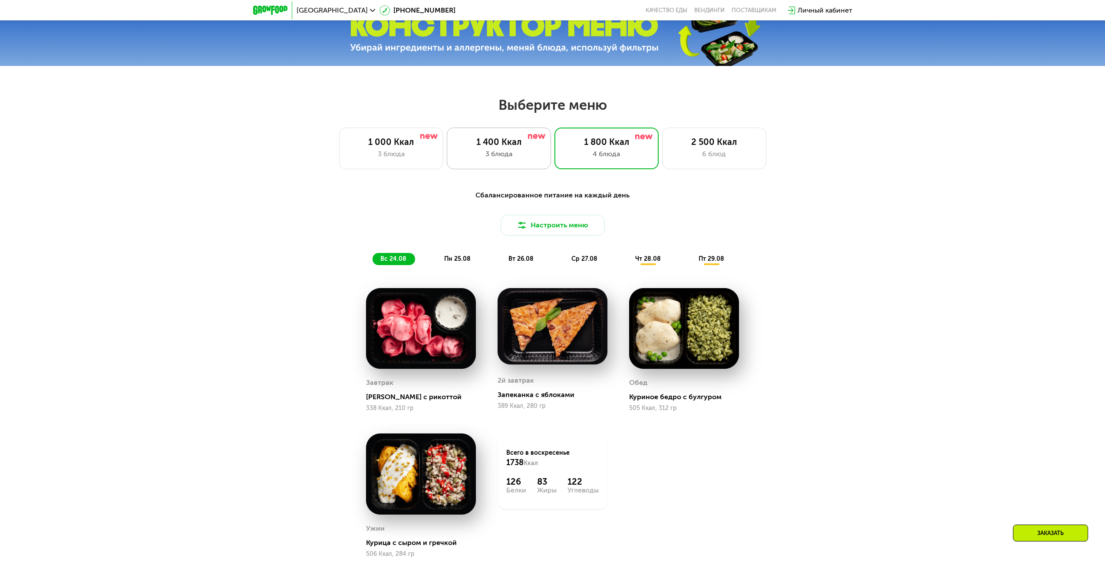
click at [481, 154] on div "3 блюда" at bounding box center [499, 154] width 86 height 10
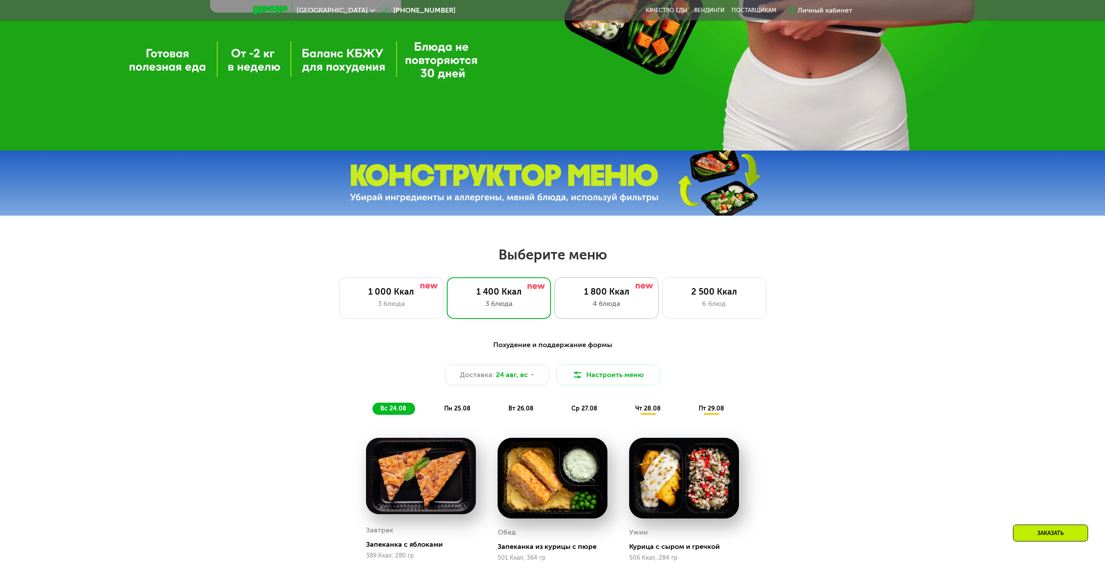
scroll to position [304, 0]
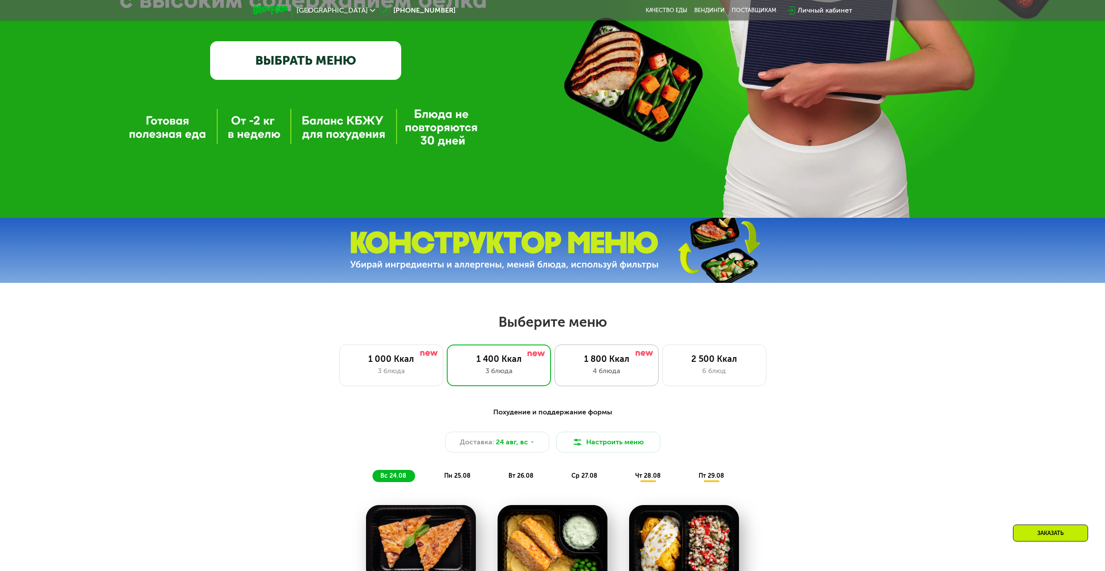
click at [662, 386] on div "1 800 Ккал 4 блюда" at bounding box center [714, 366] width 104 height 42
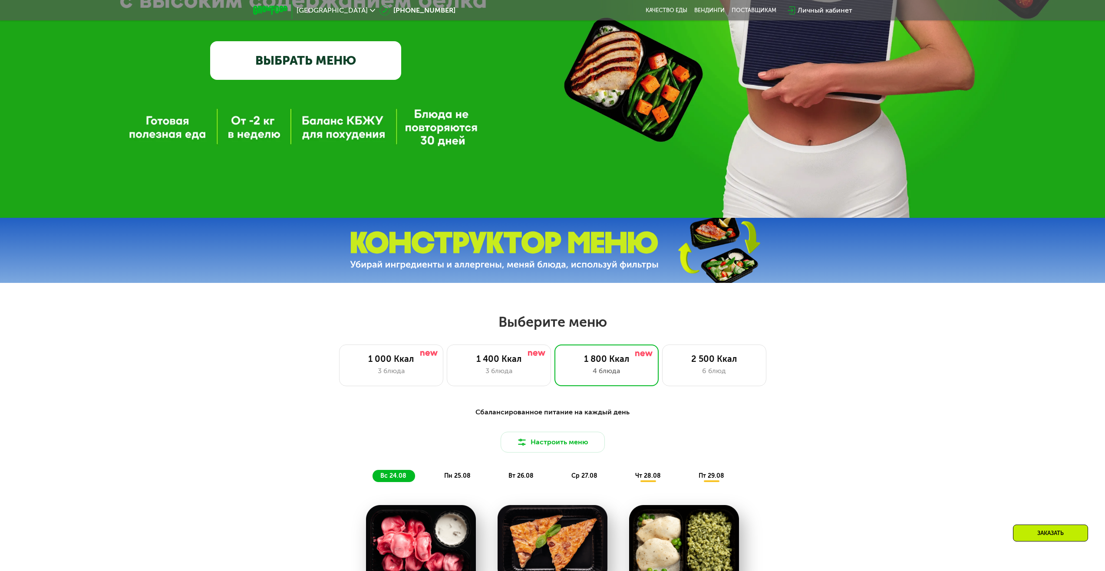
click at [783, 362] on div "1 000 Ккал 3 блюда 1 400 Ккал 3 блюда 1 800 Ккал 4 блюда 2 500 Ккал 6 блюд" at bounding box center [552, 366] width 1049 height 42
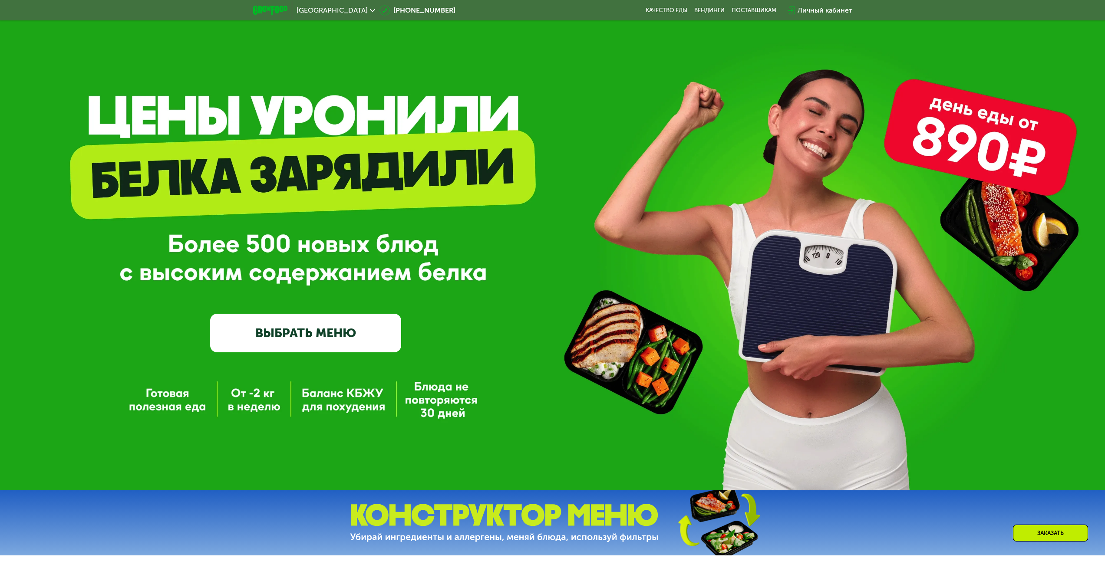
scroll to position [0, 0]
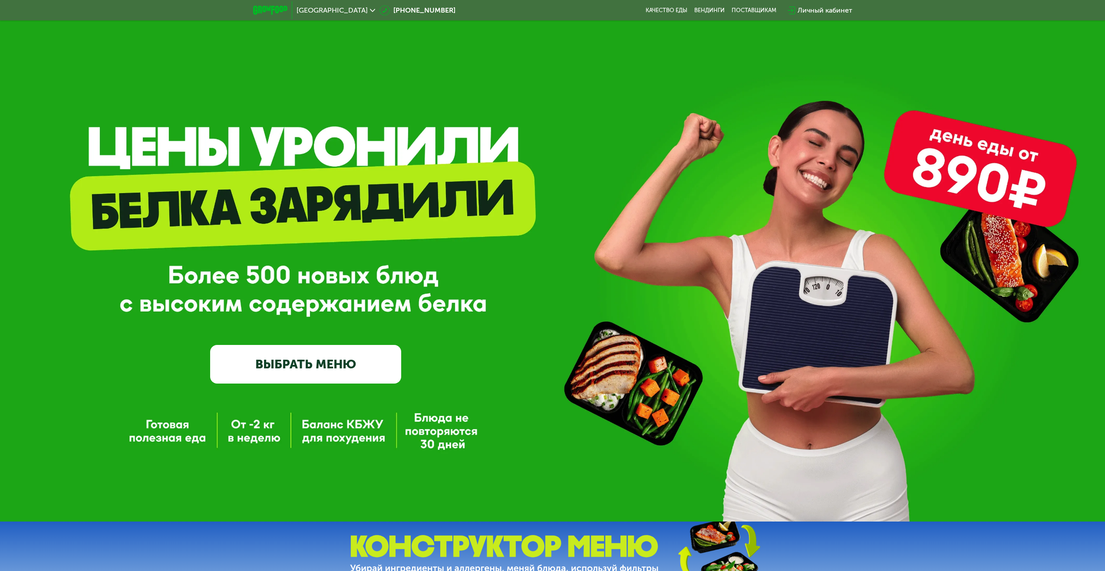
drag, startPoint x: 316, startPoint y: 312, endPoint x: 305, endPoint y: 325, distance: 17.2
click at [314, 315] on div "GrowFood — доставка правильного питания ВЫБРАТЬ МЕНЮ" at bounding box center [305, 279] width 191 height 207
drag, startPoint x: 305, startPoint y: 325, endPoint x: 296, endPoint y: 353, distance: 30.1
click at [303, 333] on div "GrowFood — доставка правильного питания ВЫБРАТЬ МЕНЮ" at bounding box center [305, 279] width 191 height 207
click at [296, 353] on link "ВЫБРАТЬ МЕНЮ" at bounding box center [305, 364] width 191 height 38
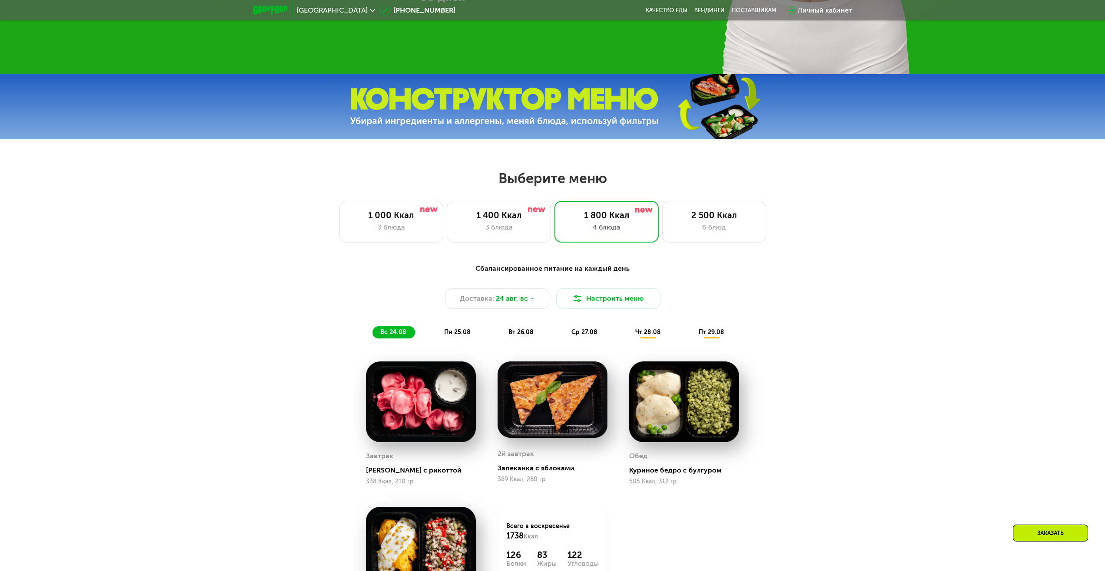
scroll to position [600, 0]
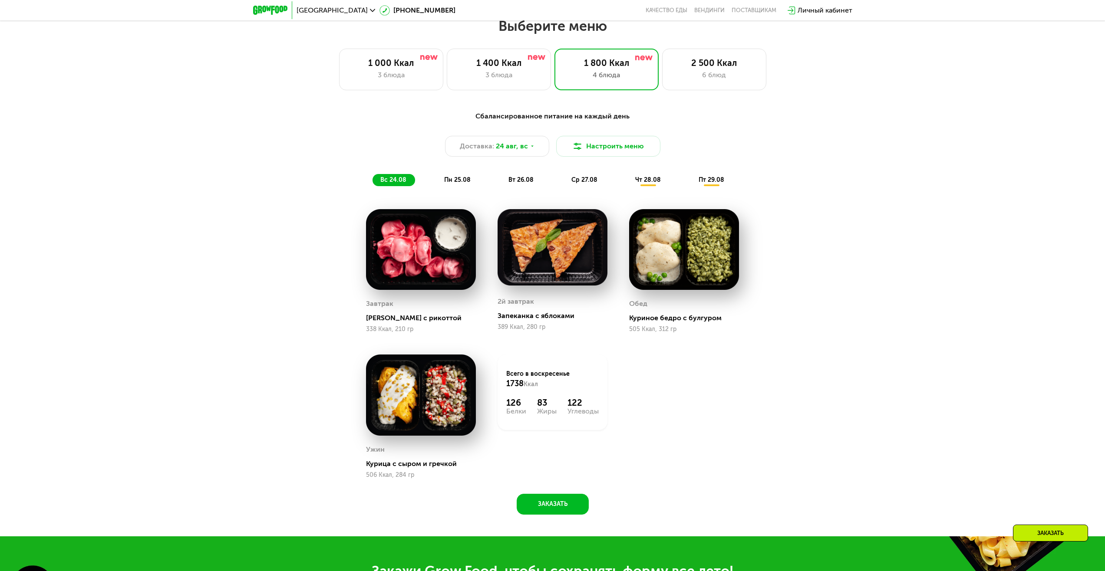
click at [658, 176] on div "Сбалансированное питание на каждый день Доставка: [DATE] Настроить меню вс 24.0…" at bounding box center [553, 148] width 514 height 75
click at [691, 177] on div "чт 28.08" at bounding box center [712, 180] width 42 height 12
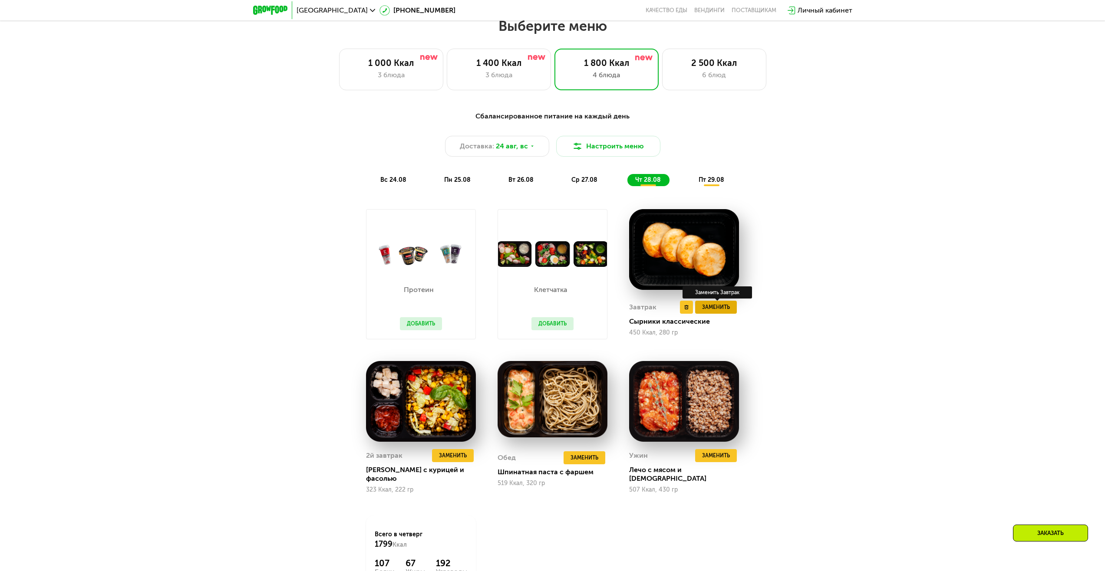
click at [724, 311] on span "Заменить" at bounding box center [716, 307] width 28 height 9
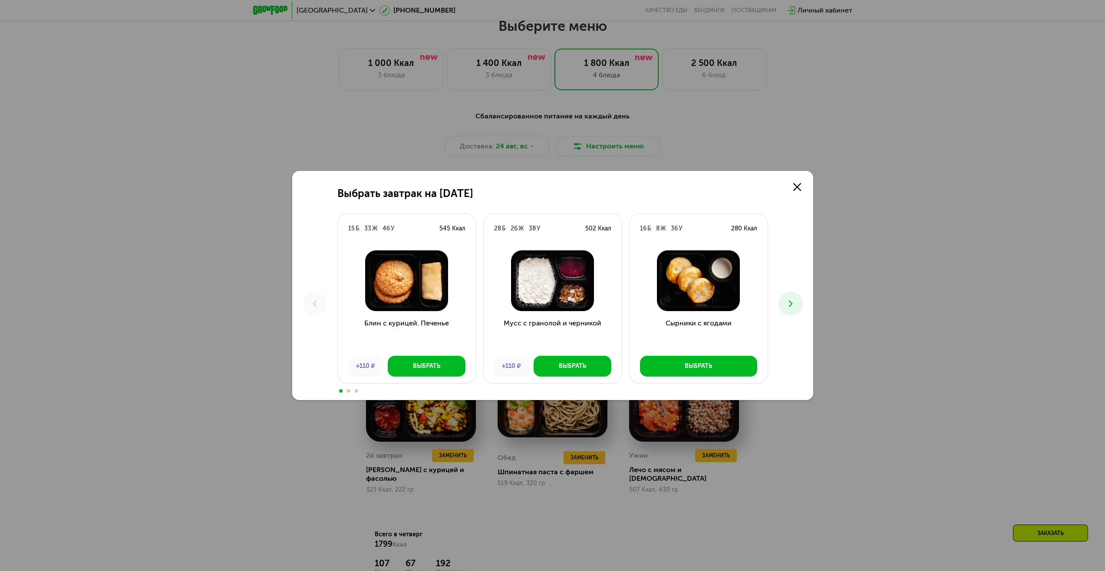
click at [765, 309] on div at bounding box center [698, 281] width 138 height 75
click at [785, 302] on icon at bounding box center [790, 304] width 10 height 10
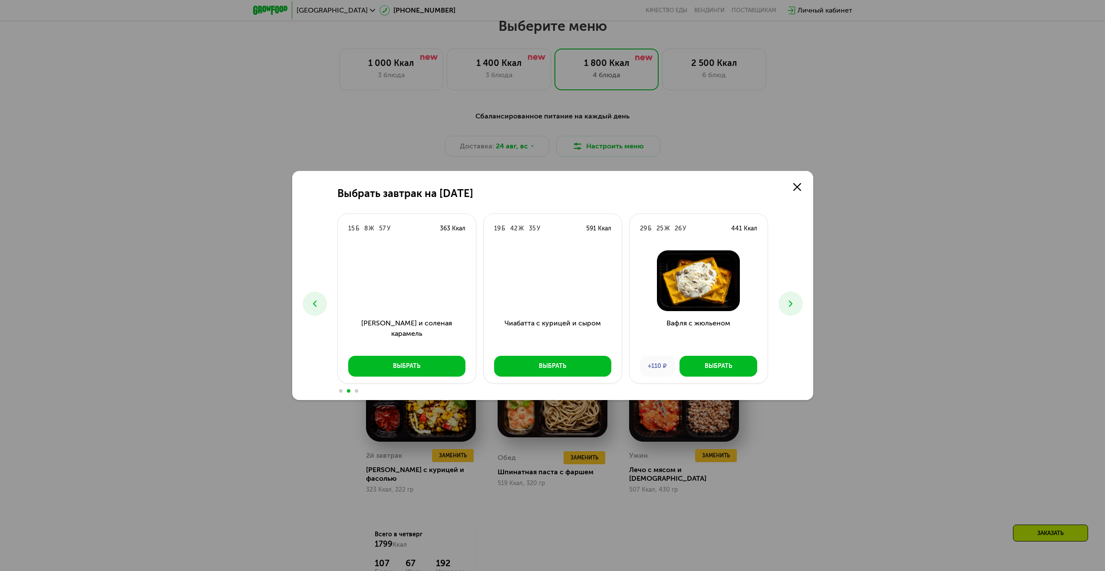
click at [785, 302] on icon at bounding box center [790, 304] width 10 height 10
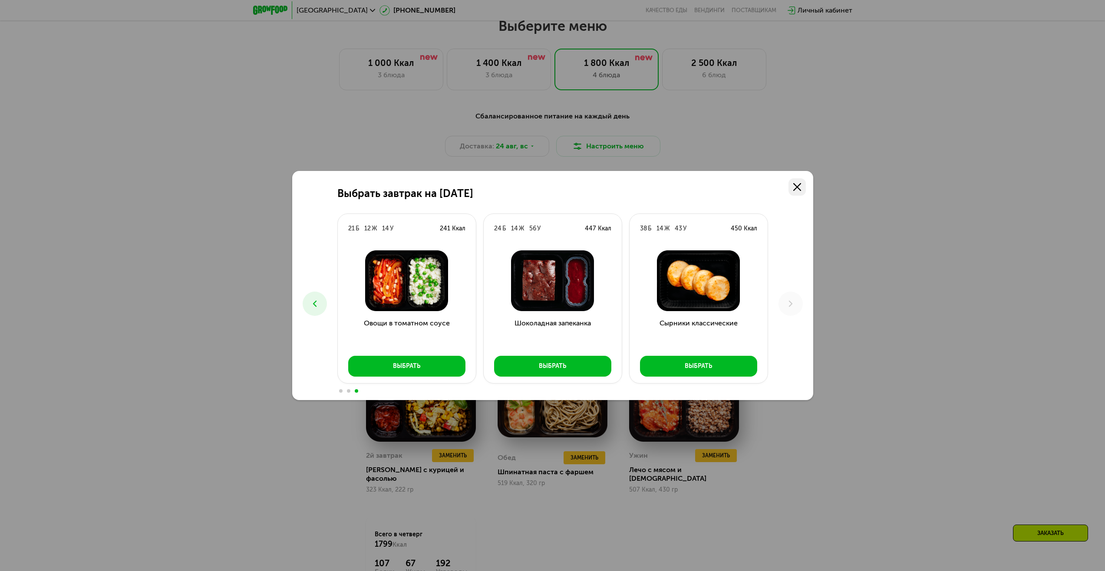
click at [796, 187] on use at bounding box center [797, 187] width 8 height 8
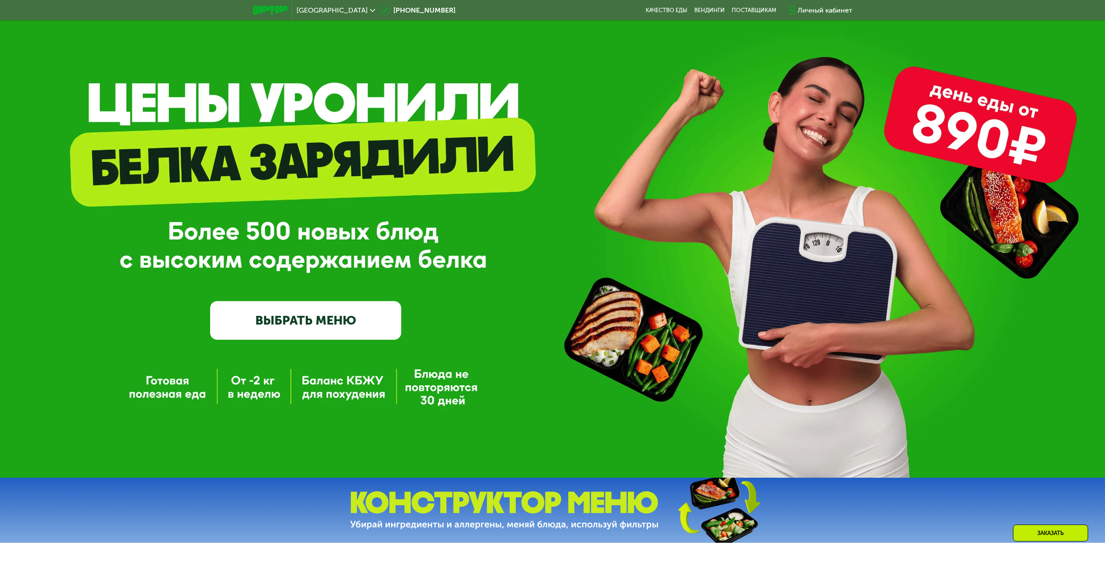
scroll to position [0, 0]
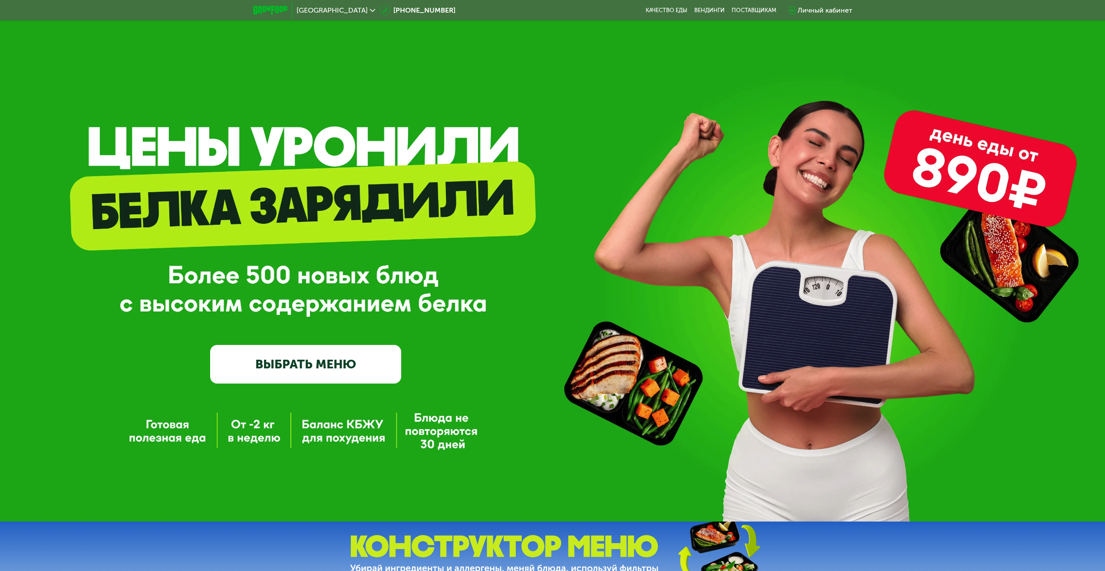
click at [324, 13] on span "[GEOGRAPHIC_DATA]" at bounding box center [331, 10] width 71 height 7
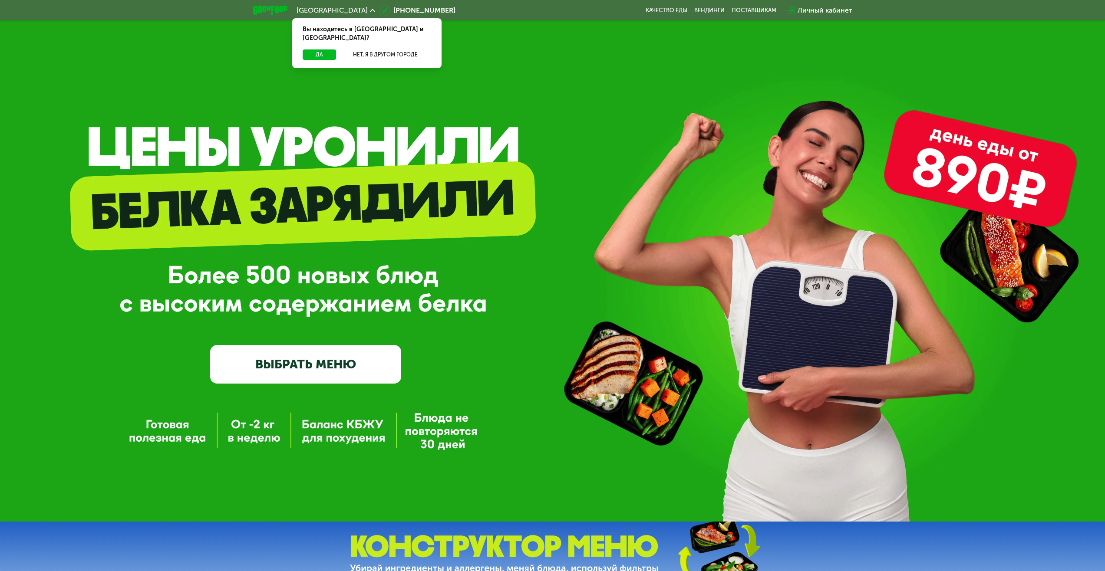
click at [403, 219] on div "GrowFood — доставка правильного питания ВЫБРАТЬ МЕНЮ" at bounding box center [552, 279] width 1105 height 207
